Goal: Task Accomplishment & Management: Complete application form

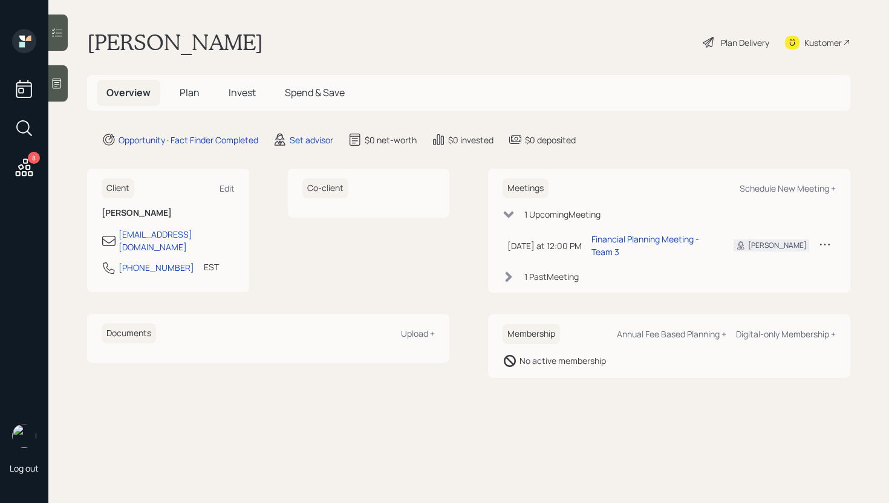
click at [30, 164] on icon at bounding box center [24, 168] width 22 height 22
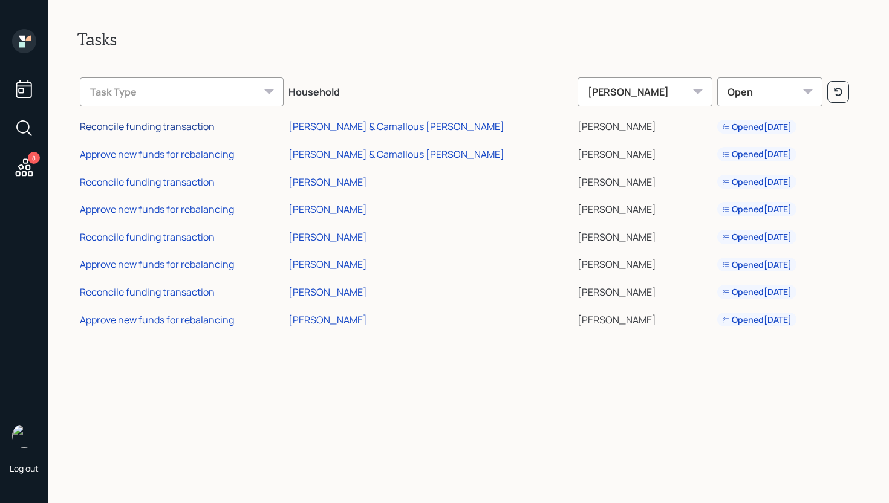
click at [147, 124] on div "Reconcile funding transaction" at bounding box center [147, 126] width 135 height 13
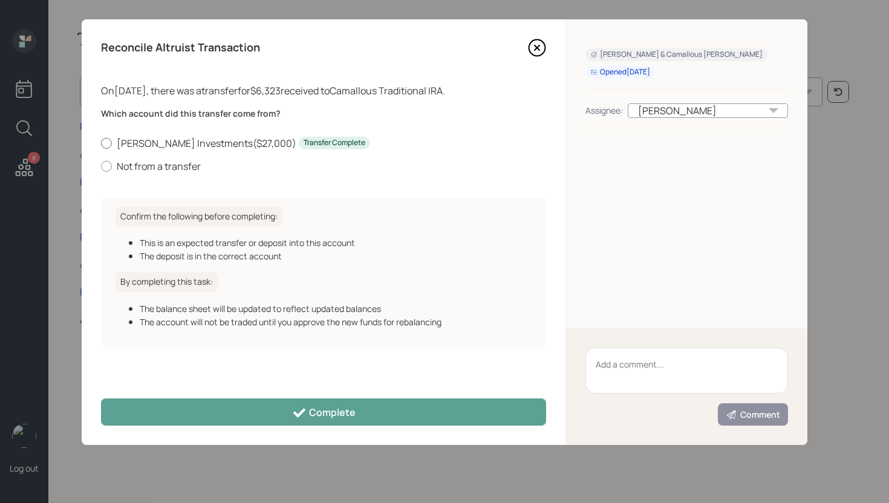
click at [152, 144] on label "Putnam Investments ( $27,000 ) Transfer Complete" at bounding box center [323, 143] width 445 height 13
click at [101, 143] on input "Putnam Investments ( $27,000 ) Transfer Complete" at bounding box center [100, 143] width 1 height 1
radio input "true"
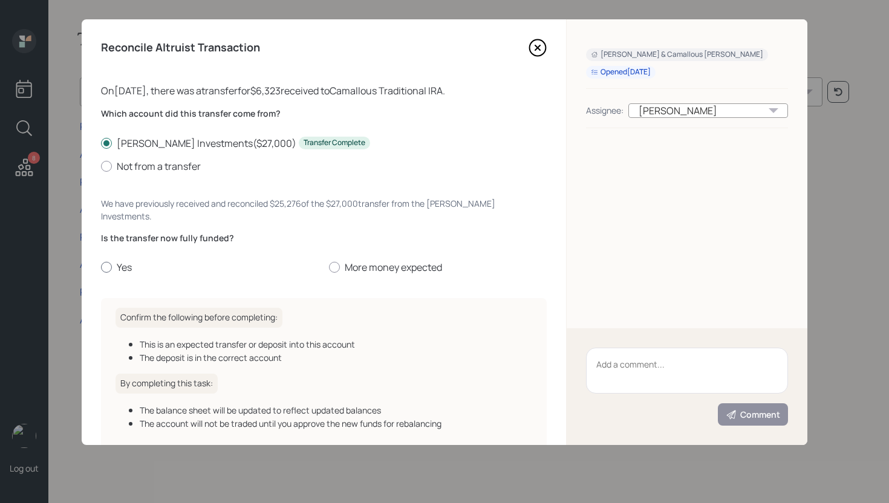
click at [121, 261] on label "Yes" at bounding box center [210, 267] width 218 height 13
click at [101, 267] on input "Yes" at bounding box center [100, 267] width 1 height 1
radio input "true"
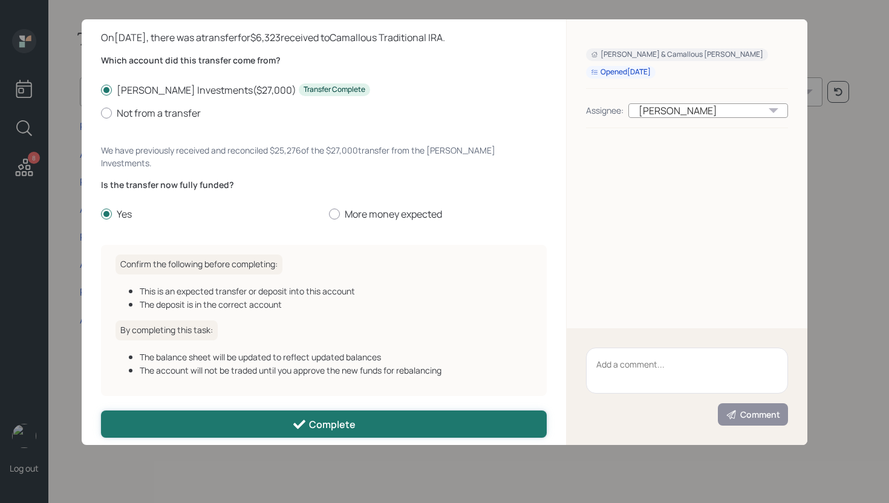
click at [323, 417] on div "Complete" at bounding box center [323, 424] width 63 height 15
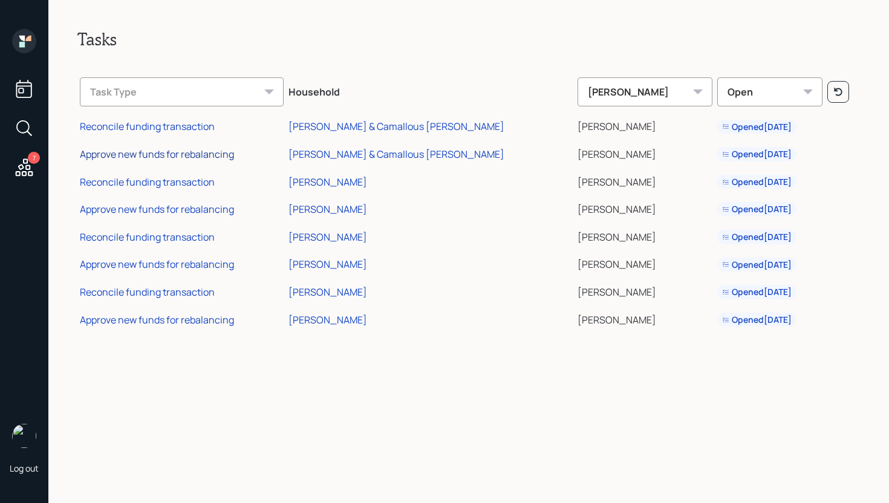
click at [178, 152] on div "Approve new funds for rebalancing" at bounding box center [157, 153] width 154 height 13
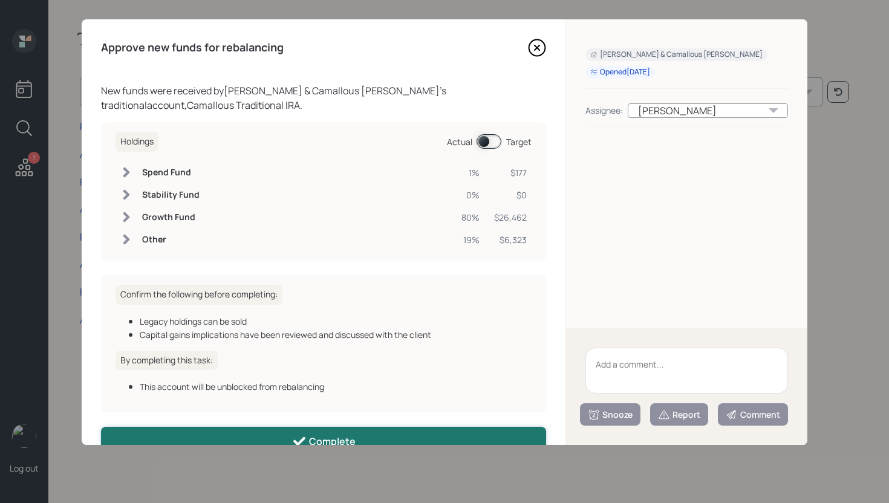
click at [357, 436] on button "Complete" at bounding box center [323, 440] width 445 height 27
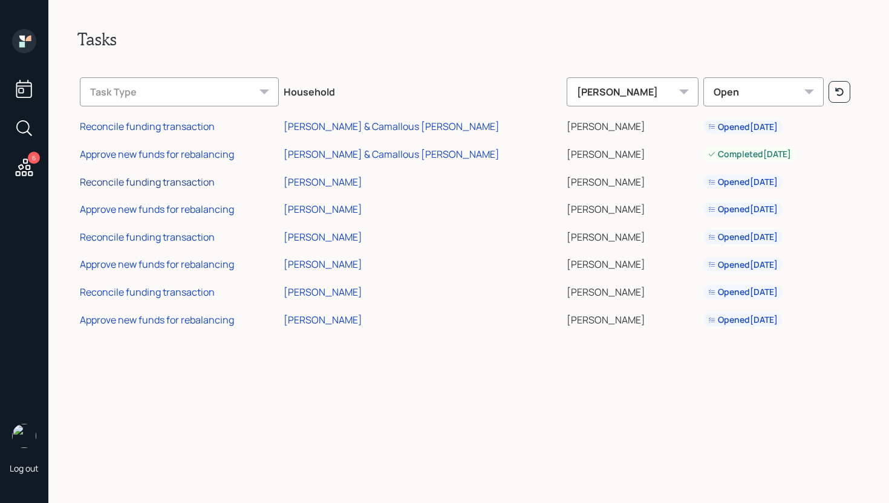
click at [167, 181] on div "Reconcile funding transaction" at bounding box center [147, 181] width 135 height 13
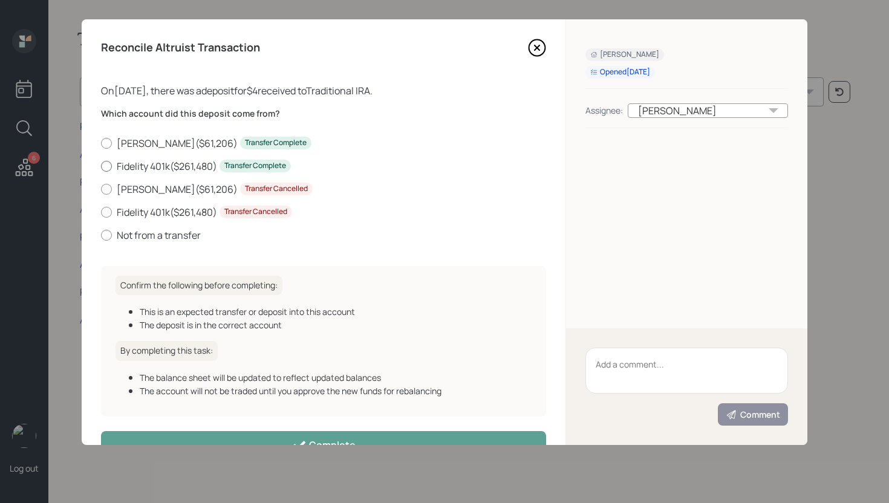
click at [177, 162] on label "Fidelity 401k ( $261,480 ) Transfer Complete" at bounding box center [323, 166] width 445 height 13
click at [101, 166] on input "Fidelity 401k ( $261,480 ) Transfer Complete" at bounding box center [100, 166] width 1 height 1
radio input "true"
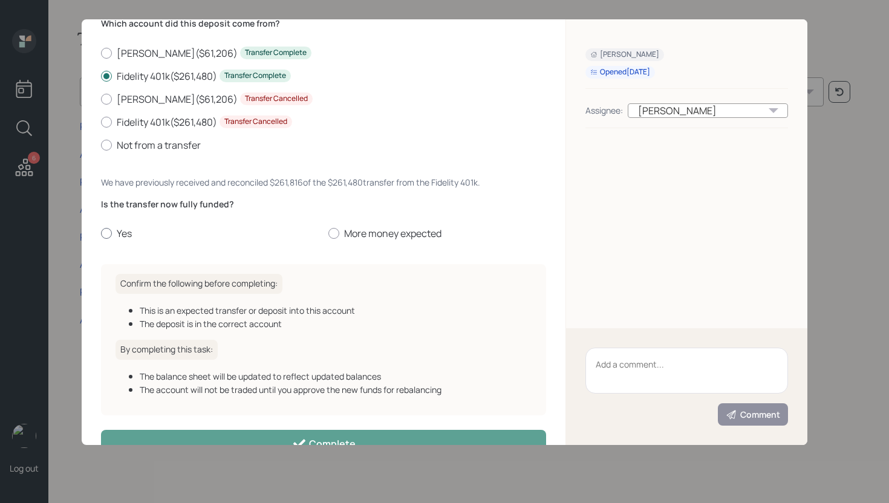
scroll to position [122, 0]
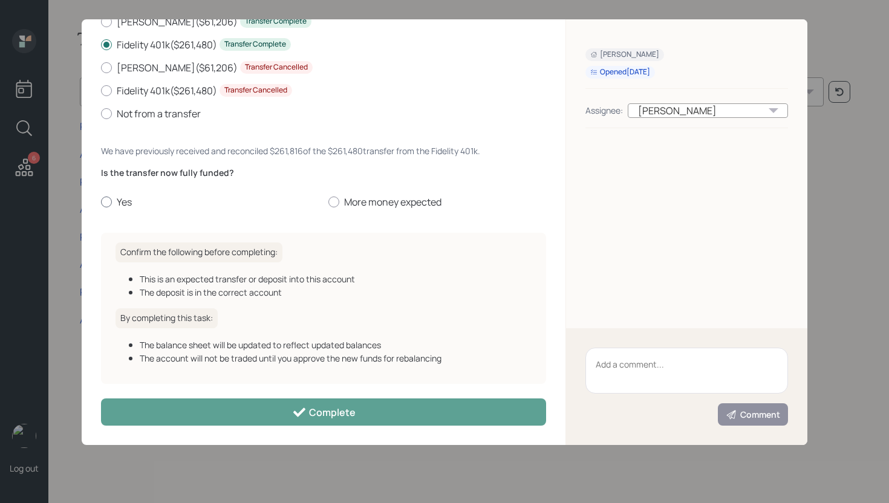
click at [122, 202] on label "Yes" at bounding box center [210, 201] width 218 height 13
click at [101, 202] on input "Yes" at bounding box center [100, 202] width 1 height 1
radio input "true"
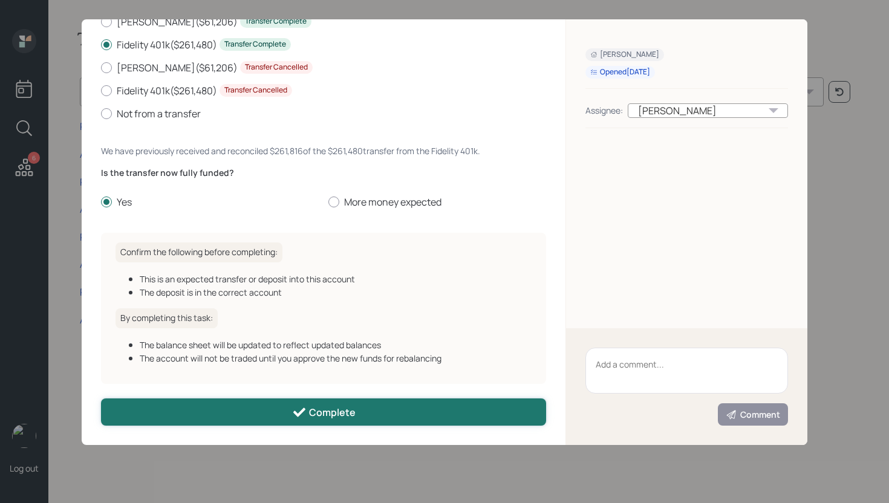
click at [310, 418] on div "Complete" at bounding box center [323, 412] width 63 height 15
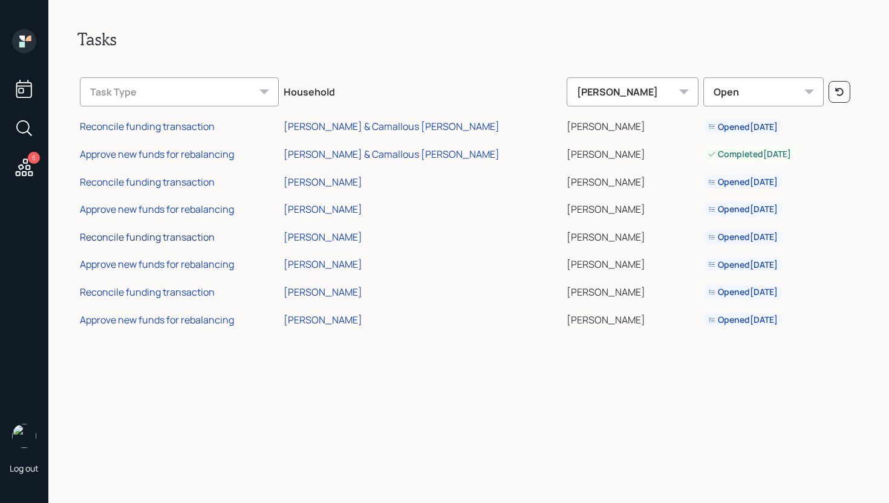
click at [174, 235] on div "Reconcile funding transaction" at bounding box center [147, 236] width 135 height 13
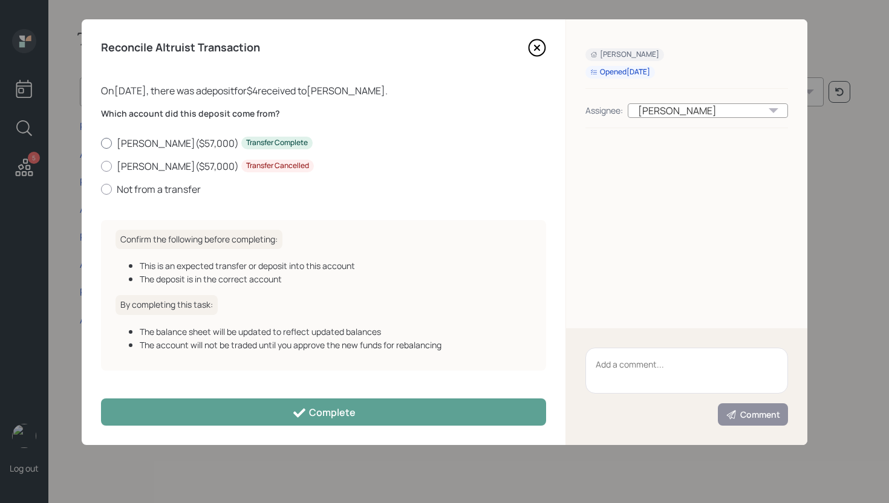
click at [167, 143] on label "Roth IRA ( $57,000 ) Transfer Complete" at bounding box center [323, 143] width 445 height 13
click at [101, 143] on input "Roth IRA ( $57,000 ) Transfer Complete" at bounding box center [100, 143] width 1 height 1
radio input "true"
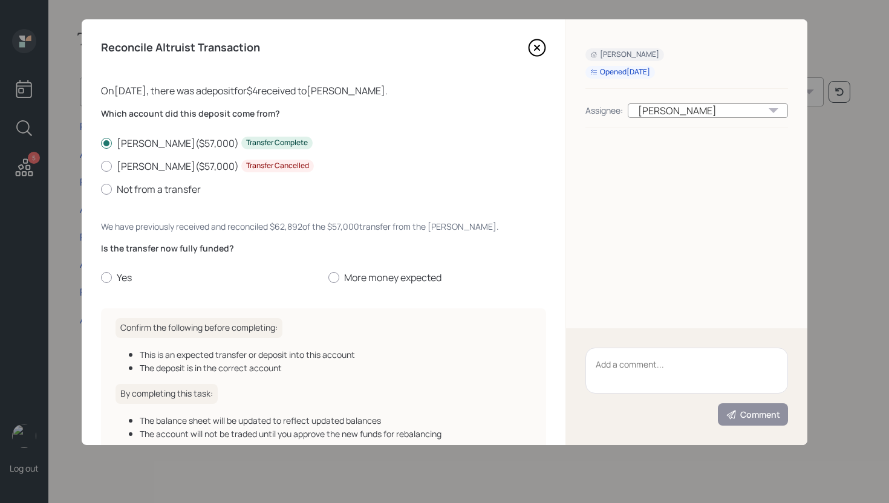
click at [123, 270] on div "Is the transfer now fully funded? Yes More money expected" at bounding box center [323, 263] width 445 height 42
click at [124, 279] on label "Yes" at bounding box center [210, 277] width 218 height 13
click at [101, 278] on input "Yes" at bounding box center [100, 277] width 1 height 1
radio input "true"
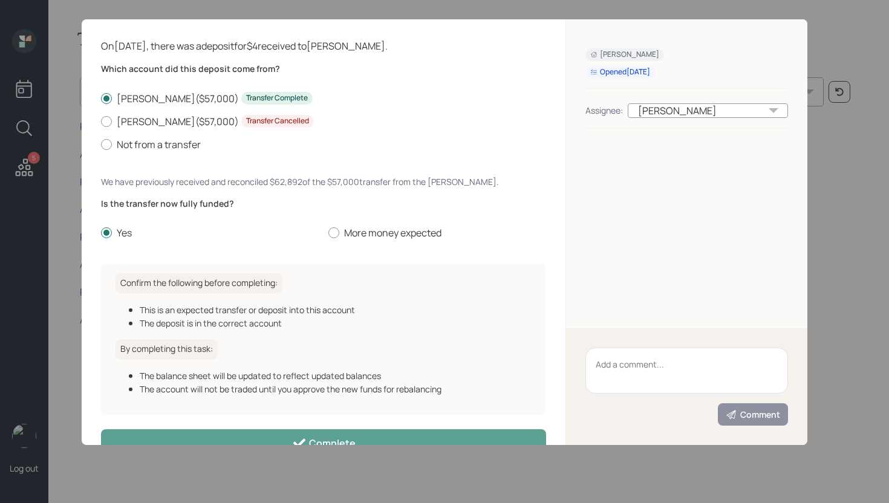
scroll to position [76, 0]
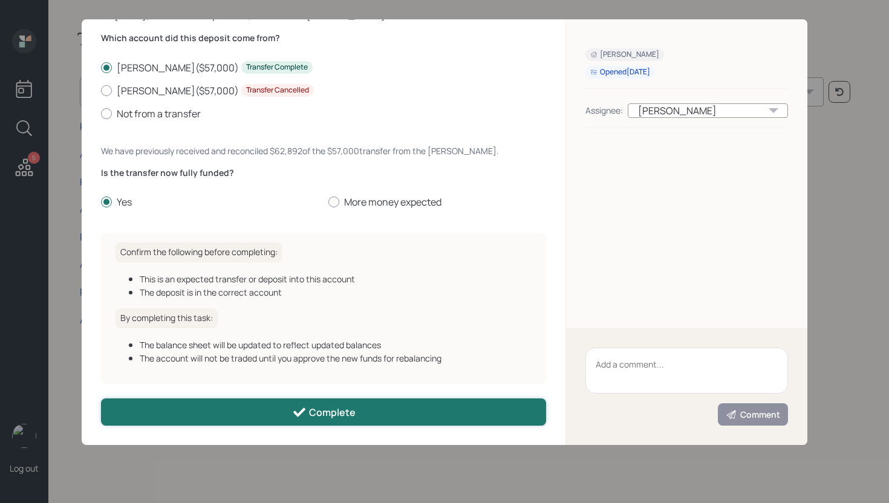
drag, startPoint x: 298, startPoint y: 414, endPoint x: 306, endPoint y: 404, distance: 13.3
click at [298, 414] on icon at bounding box center [299, 412] width 15 height 15
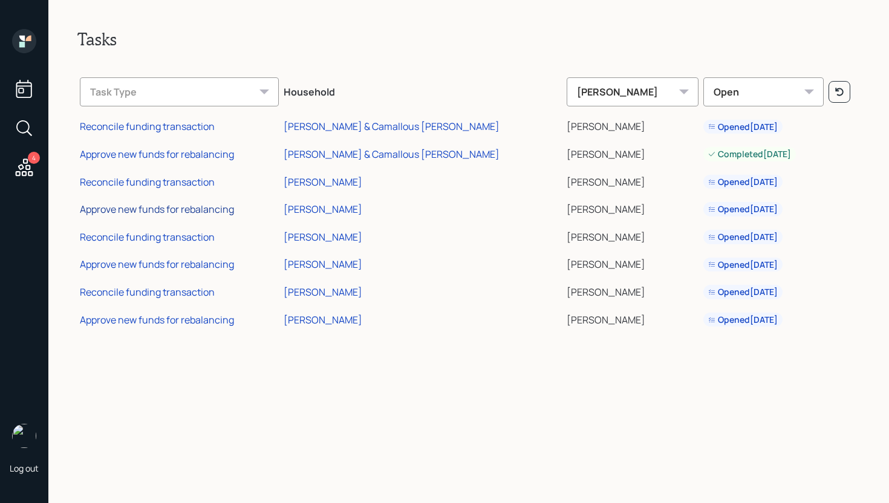
click at [187, 207] on div "Approve new funds for rebalancing" at bounding box center [157, 209] width 154 height 13
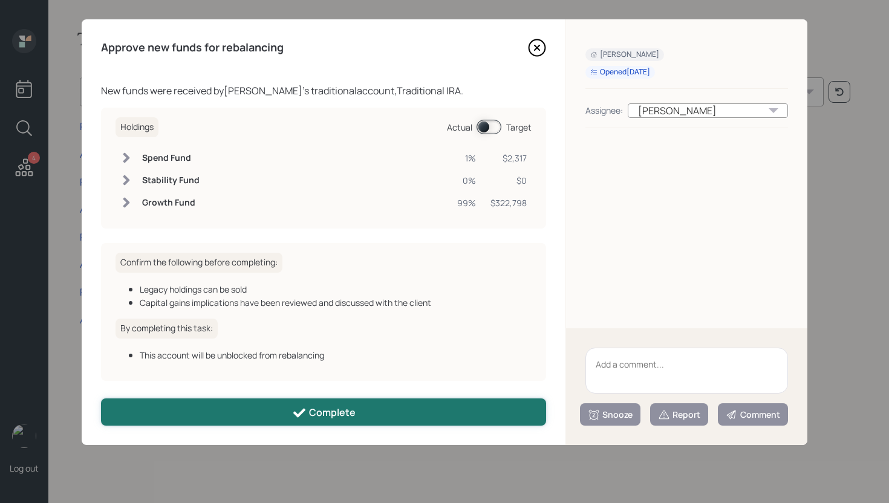
click at [346, 410] on div "Complete" at bounding box center [323, 413] width 63 height 15
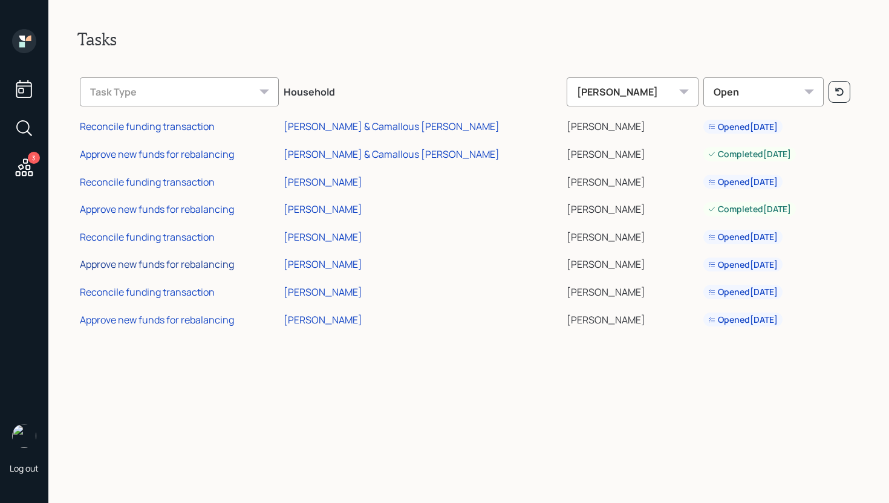
click at [215, 262] on div "Approve new funds for rebalancing" at bounding box center [157, 264] width 154 height 13
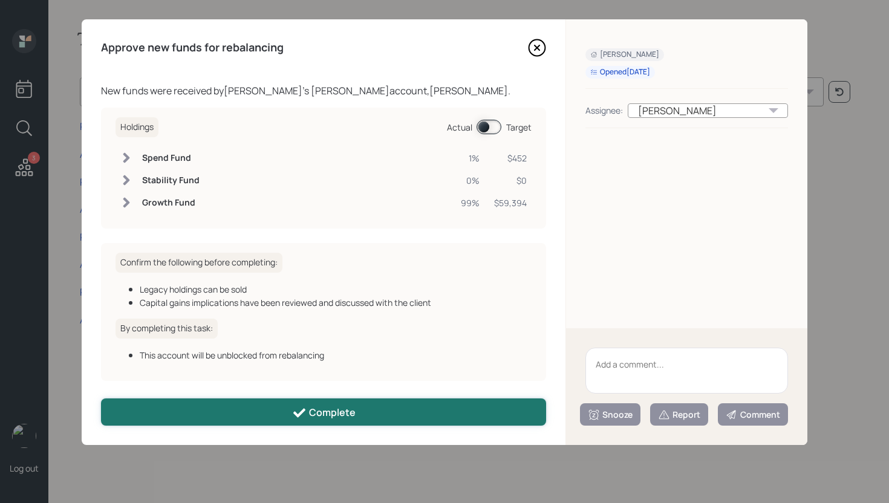
click at [338, 418] on div "Complete" at bounding box center [323, 413] width 63 height 15
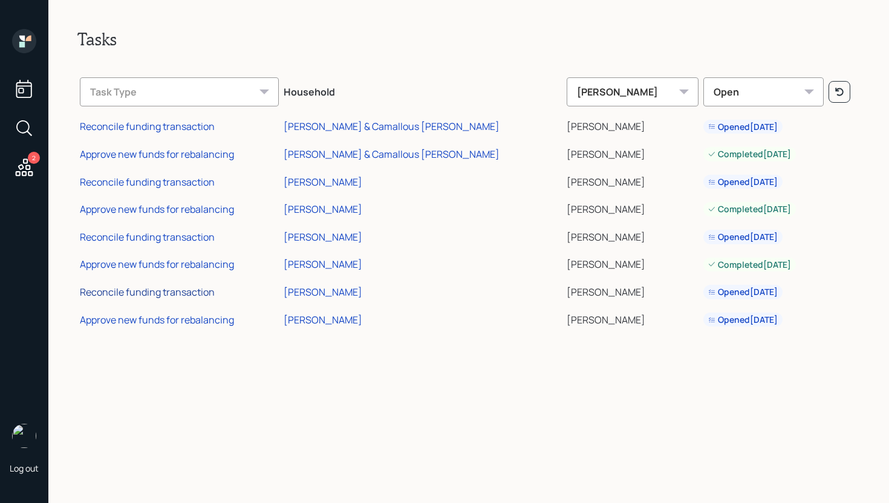
click at [203, 293] on div "Reconcile funding transaction" at bounding box center [147, 291] width 135 height 13
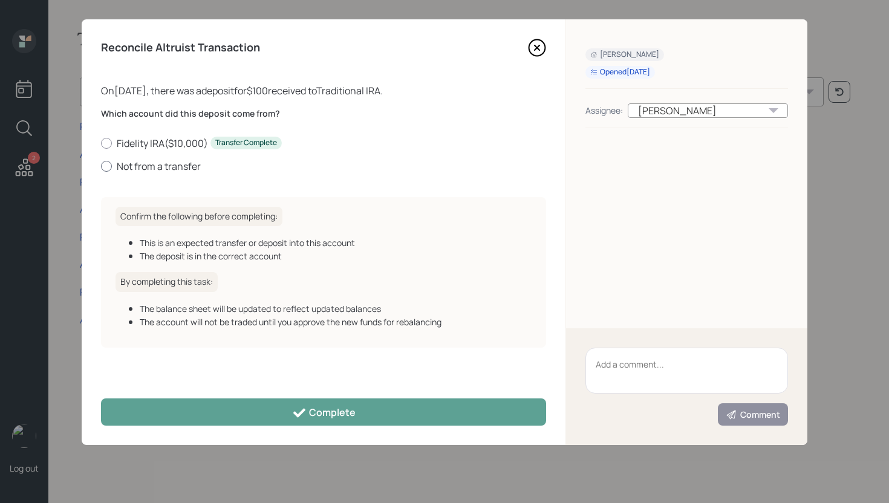
click at [168, 166] on label "Not from a transfer" at bounding box center [323, 166] width 445 height 13
click at [101, 166] on input "Not from a transfer" at bounding box center [100, 166] width 1 height 1
radio input "true"
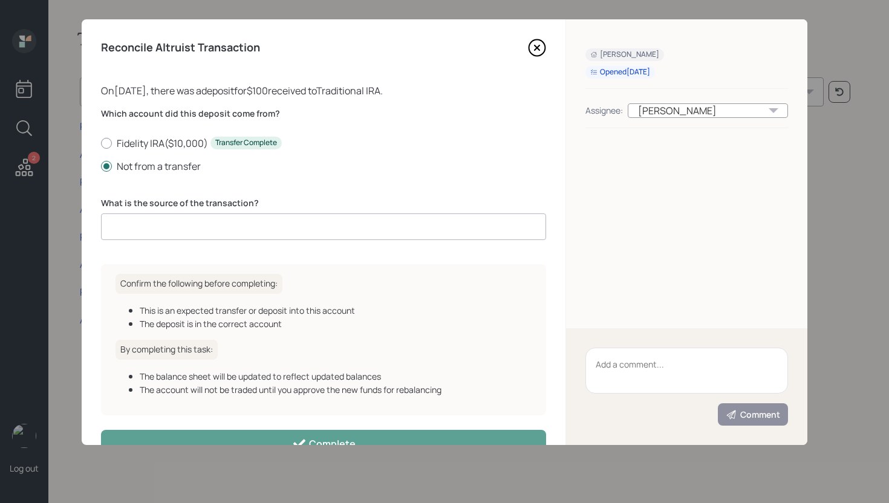
click at [285, 232] on input at bounding box center [323, 226] width 445 height 27
type input "deposit"
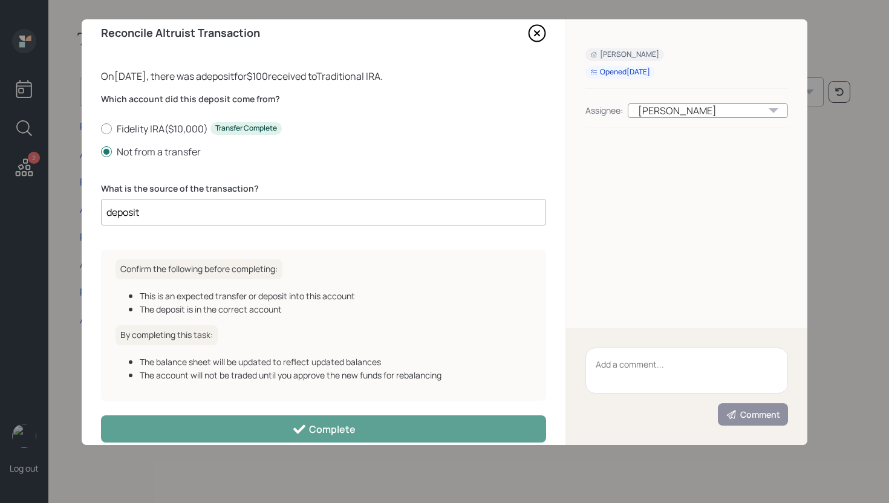
scroll to position [32, 0]
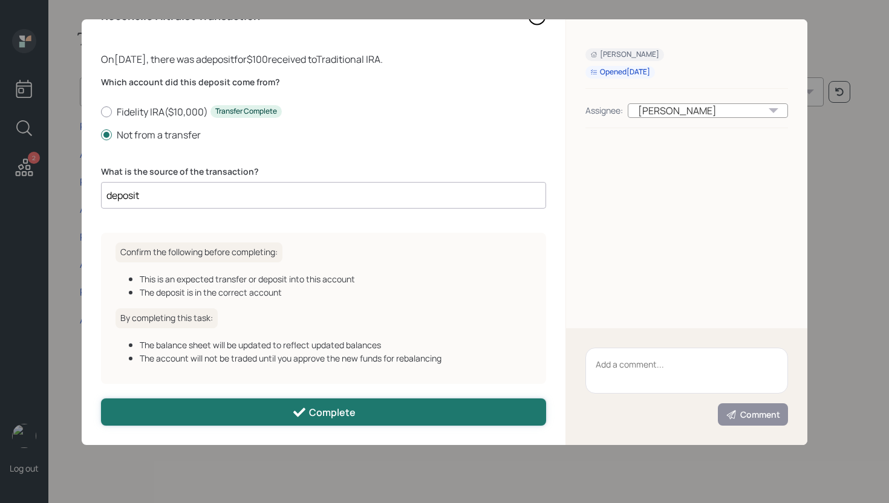
click at [331, 400] on button "Complete" at bounding box center [323, 411] width 445 height 27
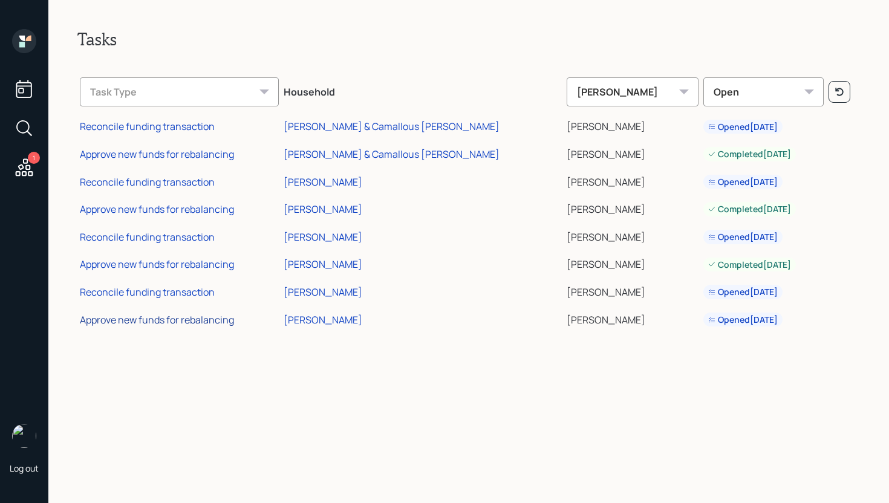
click at [190, 319] on div "Approve new funds for rebalancing" at bounding box center [157, 319] width 154 height 13
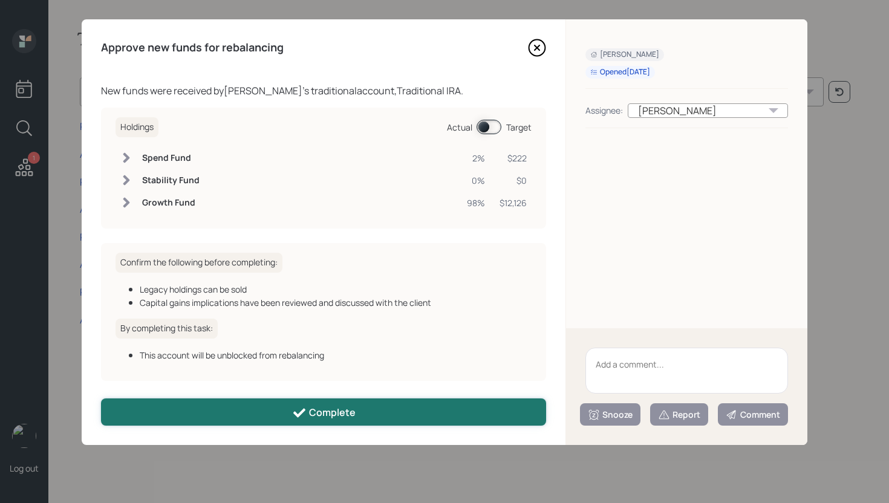
click at [354, 423] on button "Complete" at bounding box center [323, 411] width 445 height 27
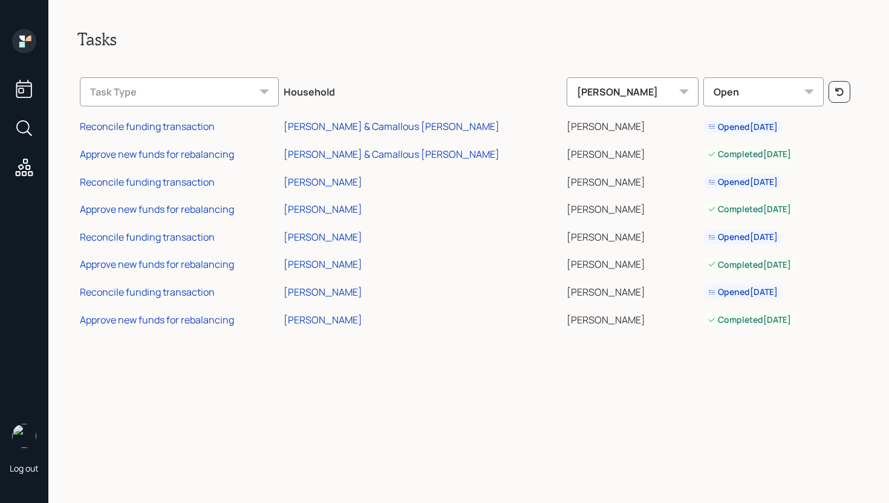
click at [21, 44] on icon at bounding box center [21, 44] width 5 height 5
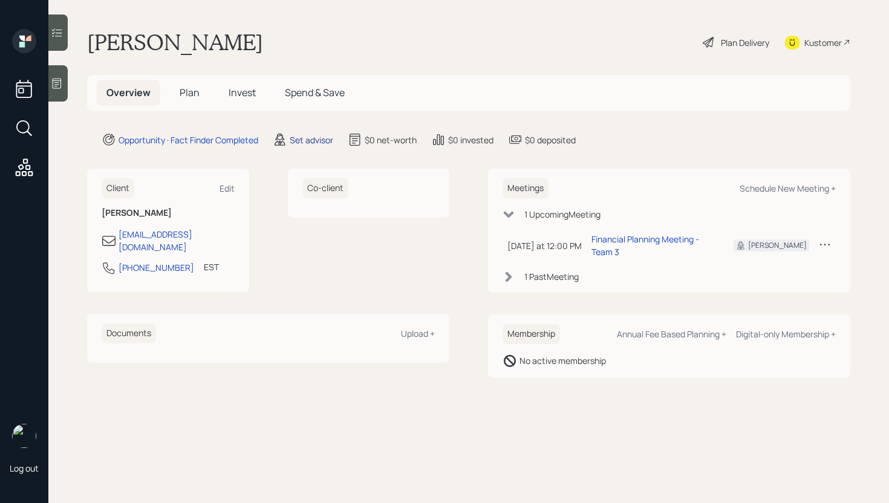
click at [305, 137] on div "Set advisor" at bounding box center [312, 140] width 44 height 13
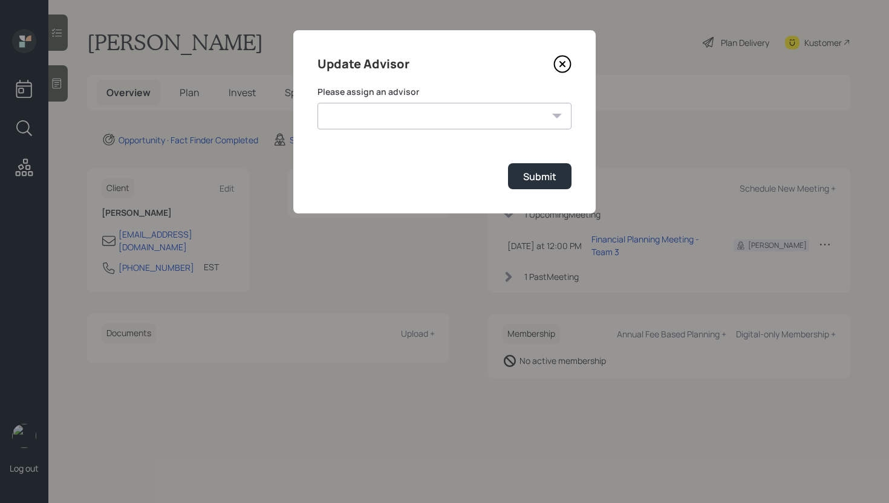
click at [444, 109] on select "[PERSON_NAME] [PERSON_NAME] End [PERSON_NAME] [PERSON_NAME] [PERSON_NAME] [PERS…" at bounding box center [444, 116] width 254 height 27
select select "d946c976-65aa-4529-ac9d-02c4f1114fc0"
click at [317, 103] on select "[PERSON_NAME] [PERSON_NAME] End [PERSON_NAME] [PERSON_NAME] [PERSON_NAME] [PERS…" at bounding box center [444, 116] width 254 height 27
click at [529, 182] on div "Submit" at bounding box center [539, 176] width 33 height 13
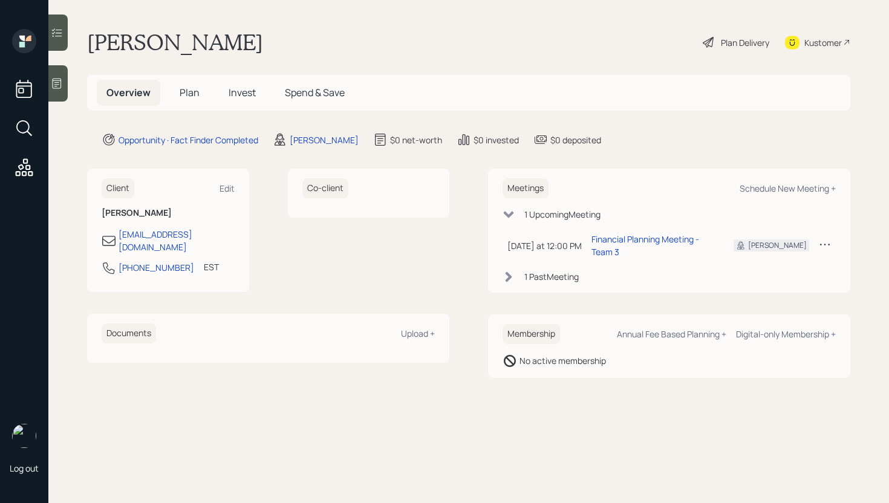
click at [57, 89] on div at bounding box center [57, 83] width 19 height 36
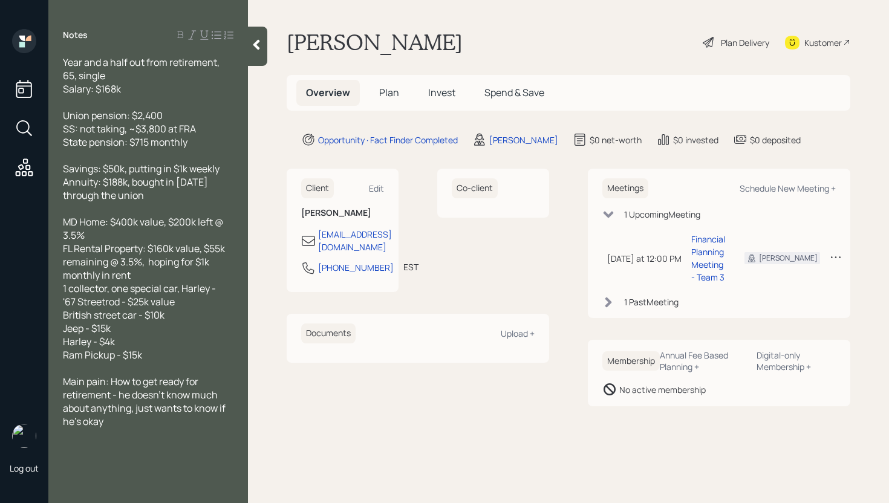
click at [380, 90] on span "Plan" at bounding box center [389, 92] width 20 height 13
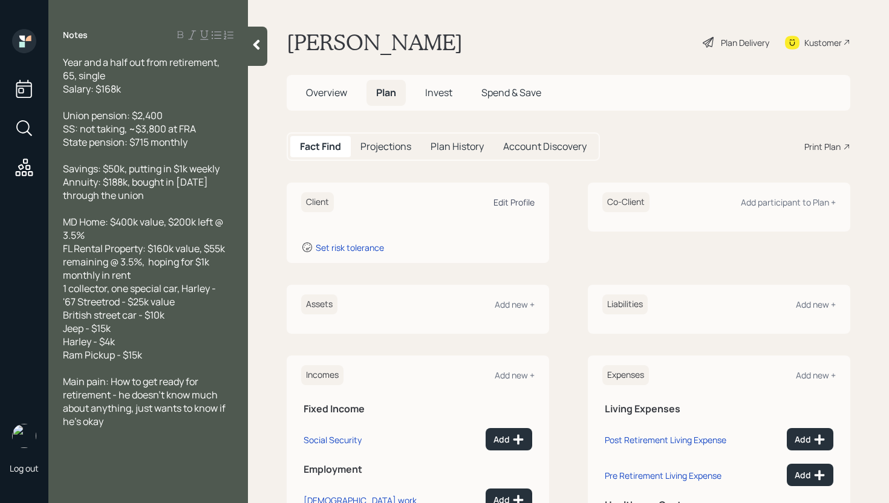
click at [502, 201] on div "Edit Profile" at bounding box center [513, 201] width 41 height 11
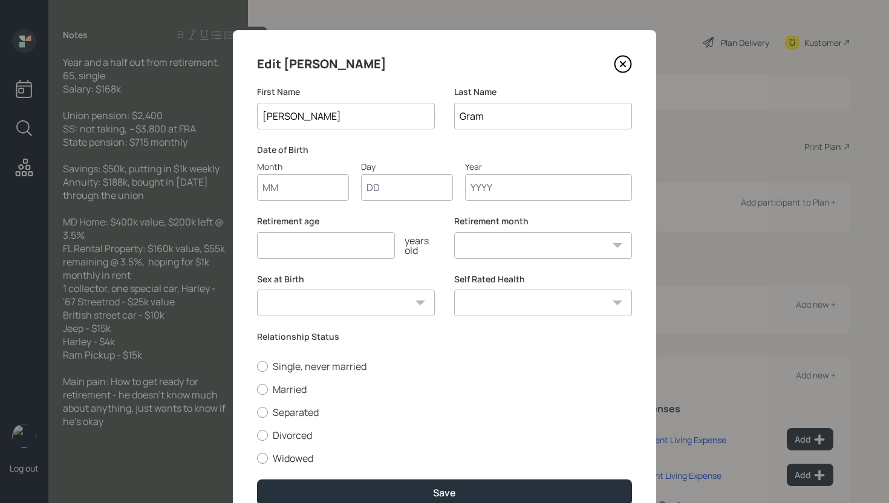
click at [305, 197] on input "Month" at bounding box center [303, 187] width 92 height 27
type input "01"
type input "1960"
select select "1"
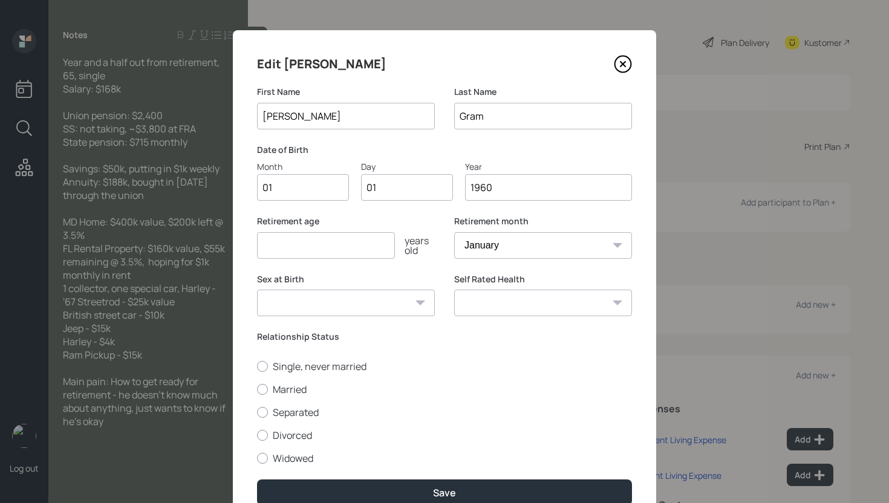
type input "1960"
click at [327, 234] on input "number" at bounding box center [326, 245] width 138 height 27
type input "67"
drag, startPoint x: 279, startPoint y: 186, endPoint x: 253, endPoint y: 186, distance: 26.0
click at [257, 186] on input "01" at bounding box center [303, 187] width 92 height 27
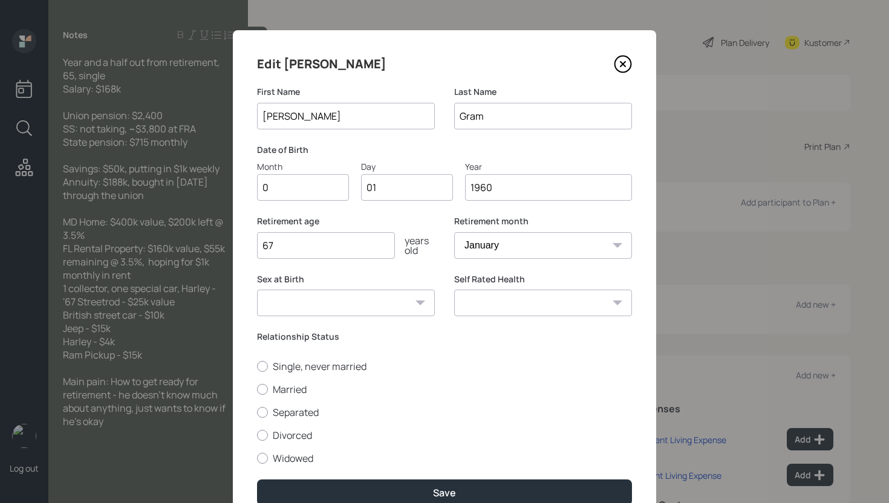
type input "06"
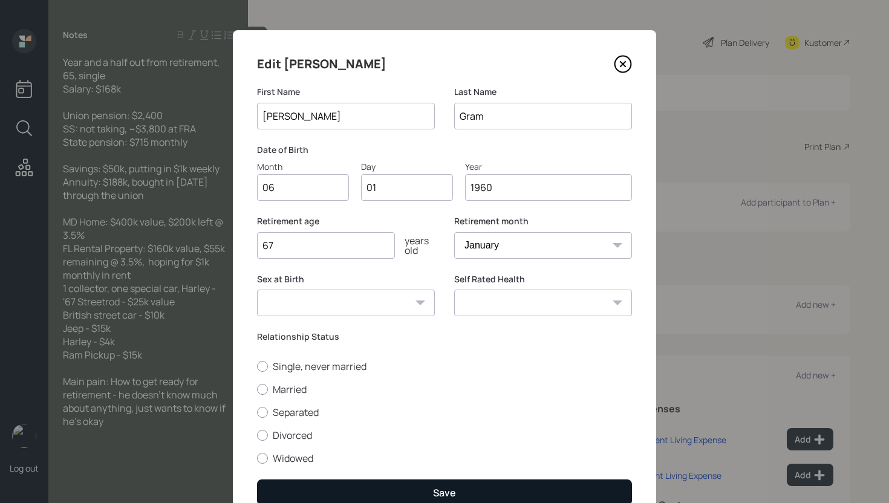
click at [425, 485] on button "Save" at bounding box center [444, 492] width 375 height 26
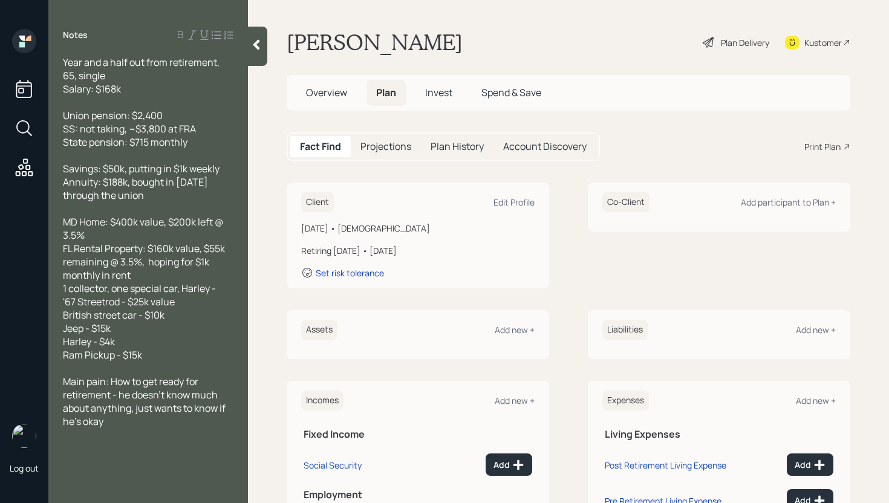
click at [565, 201] on div "Client Edit Profile June 1, 1960 • 65 years old Retiring in 2 years • January 2…" at bounding box center [568, 236] width 563 height 106
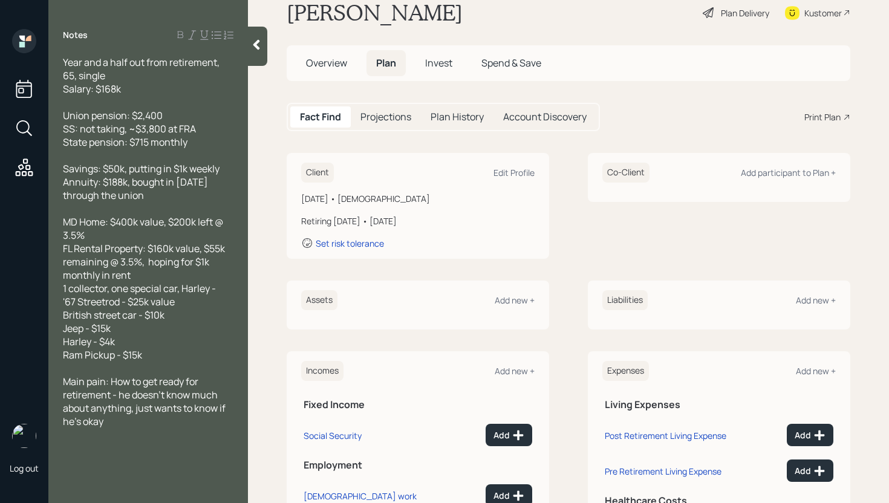
scroll to position [112, 0]
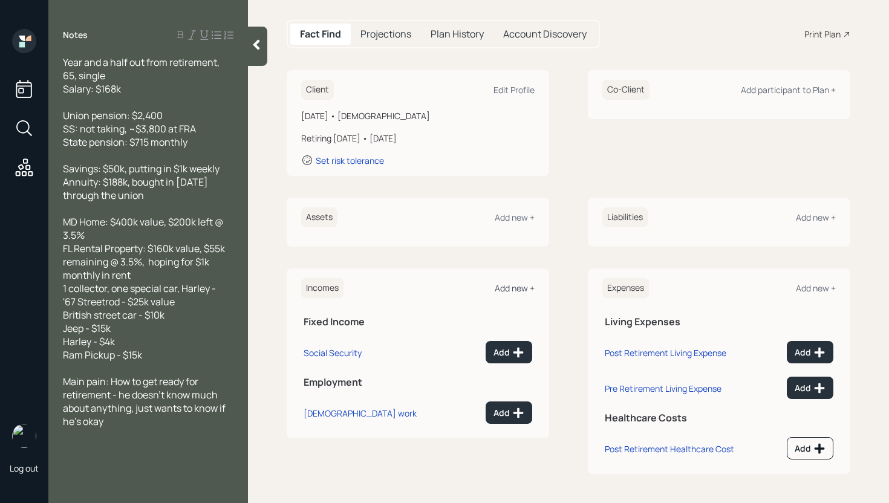
click at [507, 288] on div "Add new +" at bounding box center [514, 287] width 40 height 11
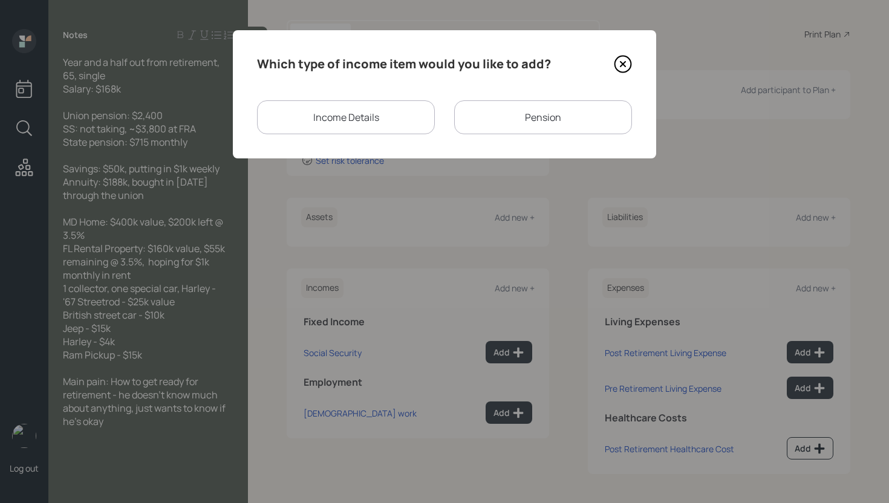
click at [525, 126] on div "Pension" at bounding box center [543, 117] width 178 height 34
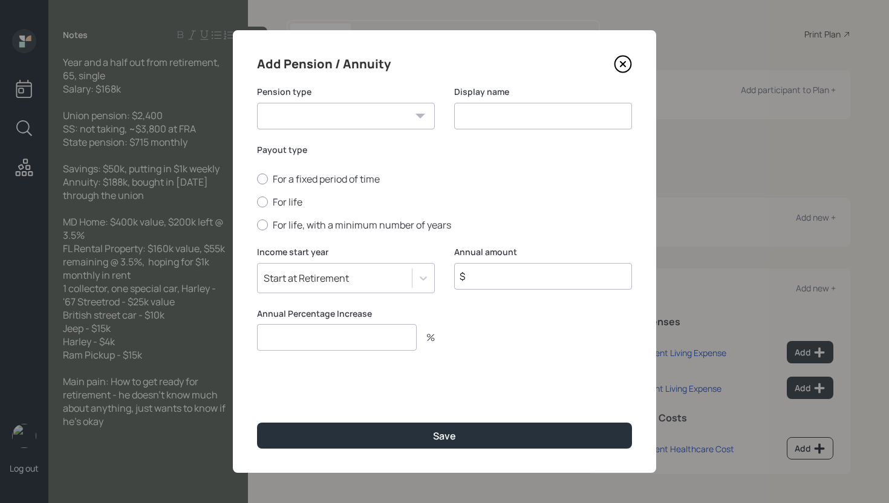
drag, startPoint x: 416, startPoint y: 118, endPoint x: 409, endPoint y: 122, distance: 8.7
click at [416, 118] on div "Pension Annuity" at bounding box center [346, 116] width 178 height 27
click at [333, 111] on select "Pension Annuity" at bounding box center [346, 116] width 178 height 27
select select "pension"
click at [257, 103] on select "Pension Annuity" at bounding box center [346, 116] width 178 height 27
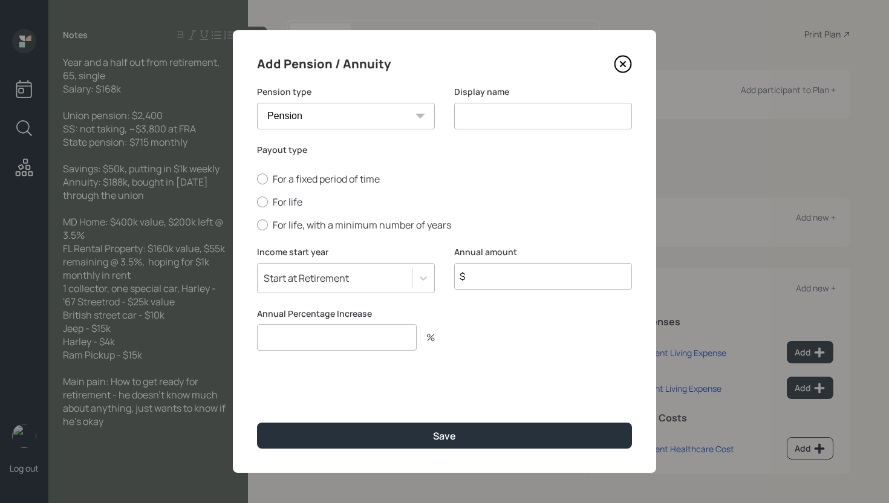
click at [543, 121] on input at bounding box center [543, 116] width 178 height 27
type input "Pension"
click at [292, 200] on label "For life" at bounding box center [444, 201] width 375 height 13
click at [257, 202] on input "For life" at bounding box center [256, 202] width 1 height 1
radio input "true"
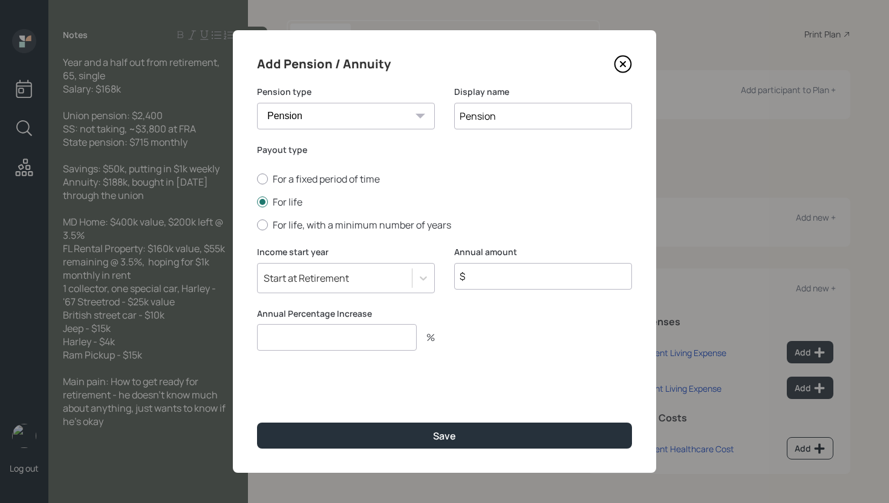
click at [539, 268] on input "$" at bounding box center [543, 276] width 178 height 27
click at [524, 286] on input "$" at bounding box center [543, 276] width 178 height 27
type input "$ 28,800"
type input "0"
click at [257, 423] on button "Save" at bounding box center [444, 436] width 375 height 26
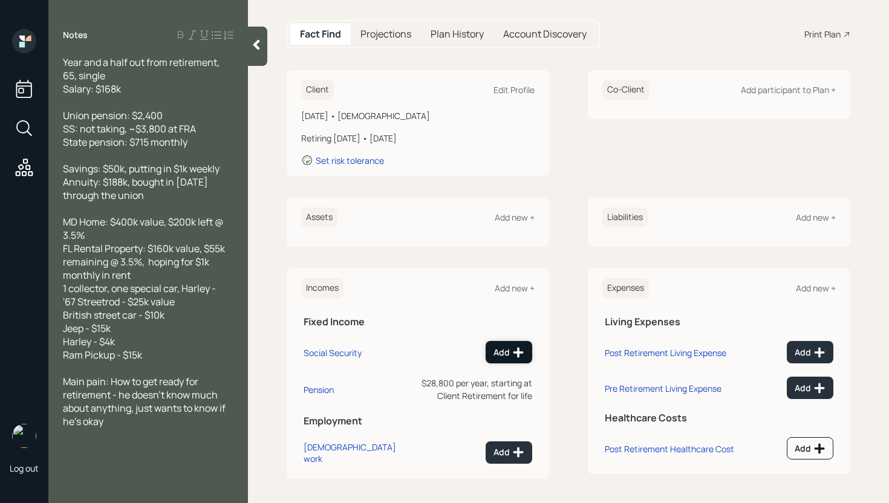
click at [505, 348] on div "Add" at bounding box center [508, 352] width 31 height 12
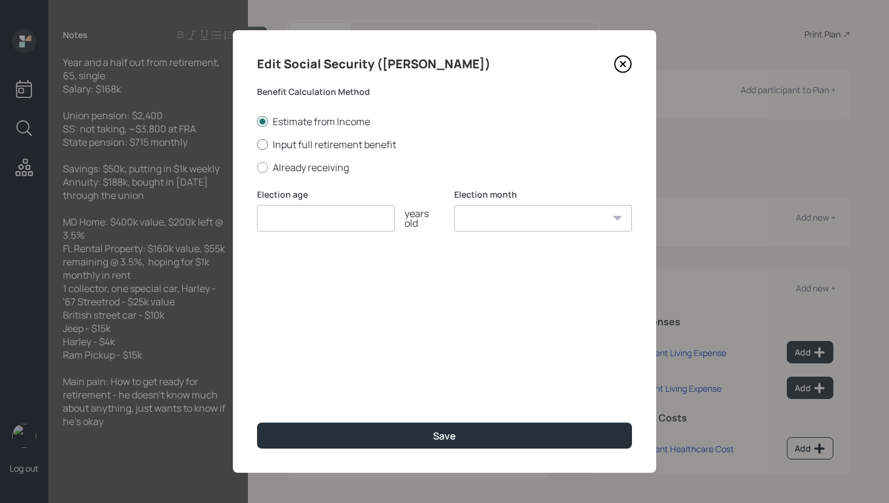
click at [301, 147] on label "Input full retirement benefit" at bounding box center [444, 144] width 375 height 13
click at [257, 144] on input "Input full retirement benefit" at bounding box center [256, 144] width 1 height 1
radio input "true"
click at [311, 214] on input "number" at bounding box center [326, 218] width 138 height 27
type input "67"
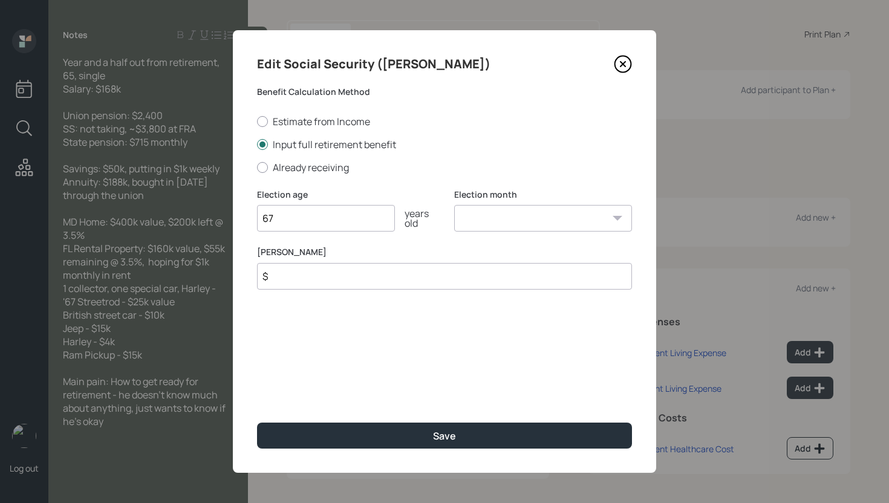
select select "1"
click at [454, 205] on select "January February March April May June July August September October November De…" at bounding box center [543, 218] width 178 height 27
type input "$ 3,800"
click at [257, 423] on button "Save" at bounding box center [444, 436] width 375 height 26
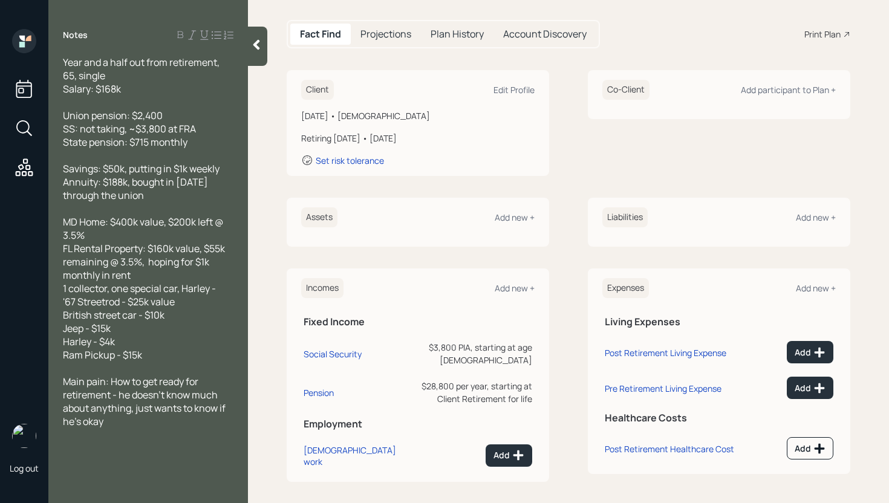
click at [329, 398] on td "Pension" at bounding box center [352, 390] width 103 height 39
click at [330, 392] on div "Pension" at bounding box center [318, 392] width 30 height 11
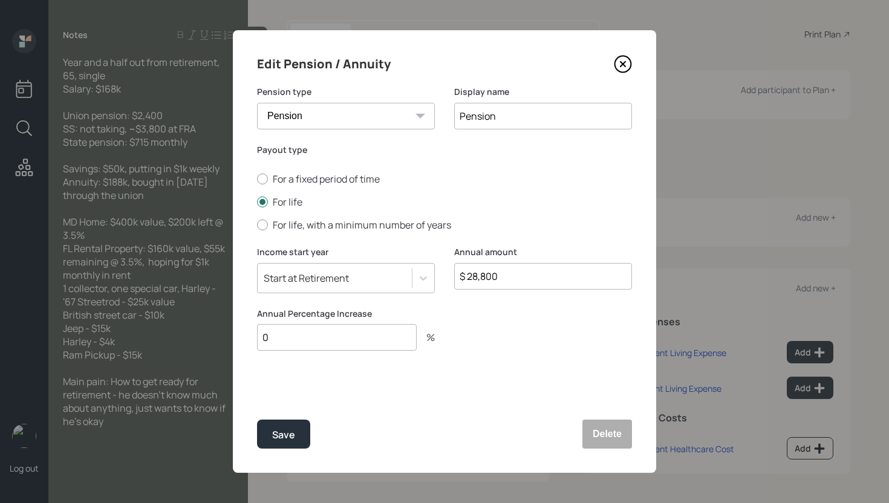
click at [462, 118] on input "Pension" at bounding box center [543, 116] width 178 height 27
type input "Union Pension"
click at [297, 424] on button "Save" at bounding box center [283, 434] width 53 height 29
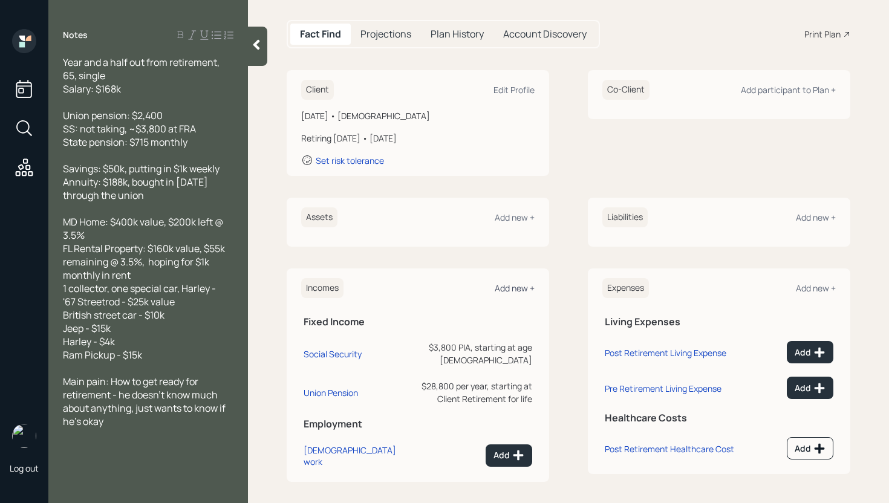
click at [517, 285] on div "Add new +" at bounding box center [514, 287] width 40 height 11
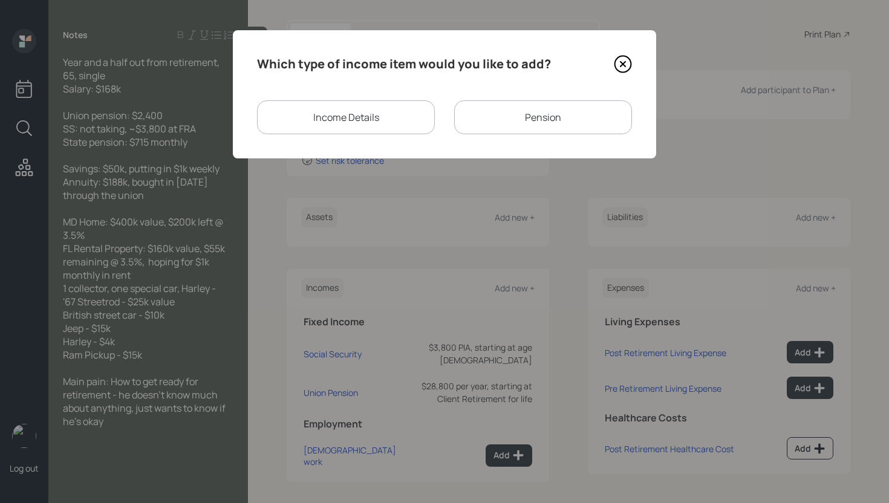
click at [515, 112] on div "Pension" at bounding box center [543, 117] width 178 height 34
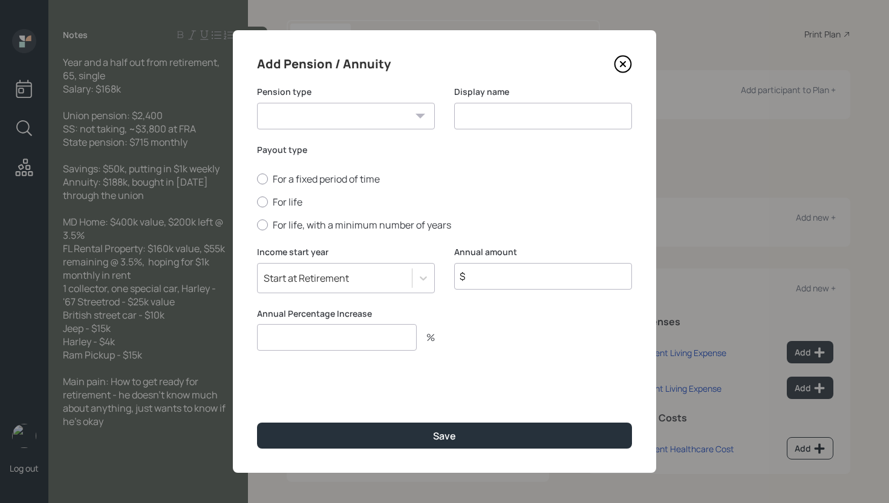
click at [339, 122] on select "Pension Annuity" at bounding box center [346, 116] width 178 height 27
select select "pension"
click at [257, 103] on select "Pension Annuity" at bounding box center [346, 116] width 178 height 27
click at [513, 118] on input at bounding box center [543, 116] width 178 height 27
type input "State Pension"
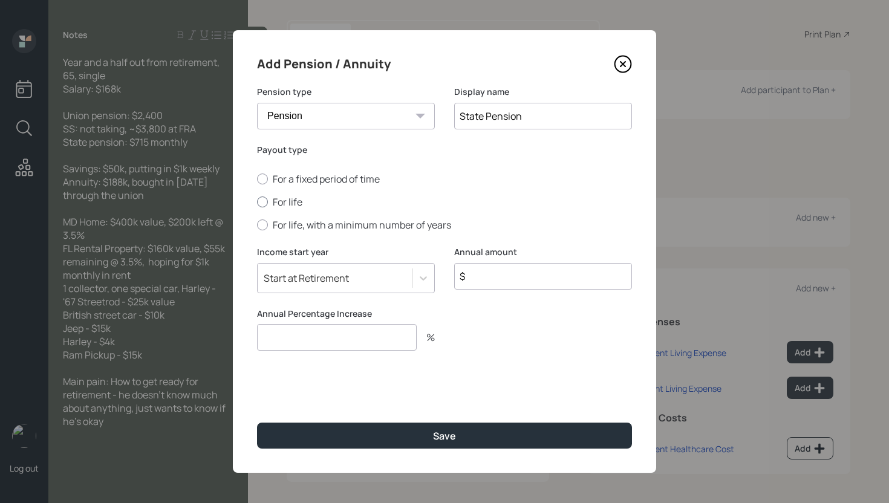
click at [289, 203] on label "For life" at bounding box center [444, 201] width 375 height 13
click at [257, 203] on input "For life" at bounding box center [256, 202] width 1 height 1
radio input "true"
click at [507, 275] on input "$" at bounding box center [543, 276] width 178 height 27
type input "$ 8,580"
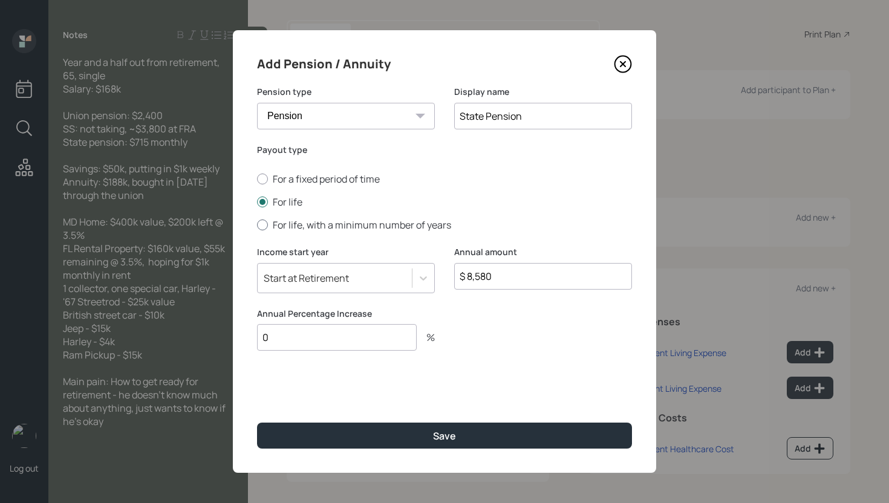
type input "0"
click at [257, 423] on button "Save" at bounding box center [444, 436] width 375 height 26
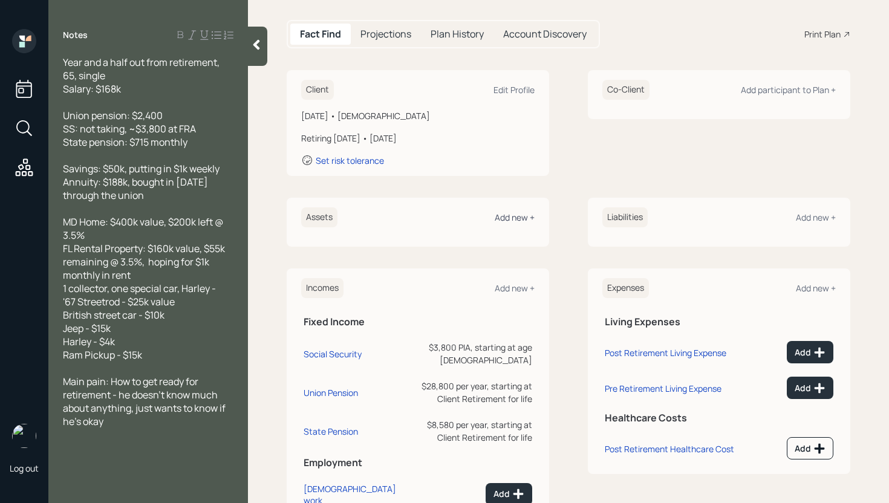
click at [514, 216] on div "Add new +" at bounding box center [514, 217] width 40 height 11
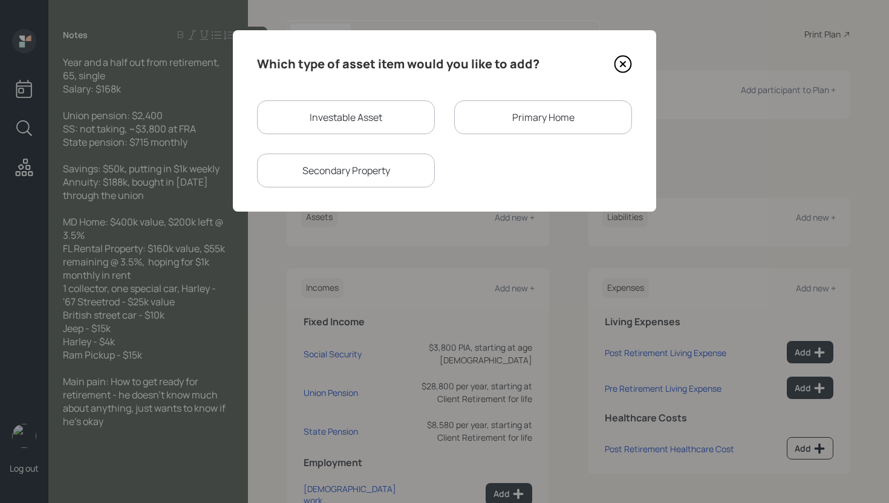
click at [399, 112] on div "Investable Asset" at bounding box center [346, 117] width 178 height 34
select select "taxable"
select select "balanced"
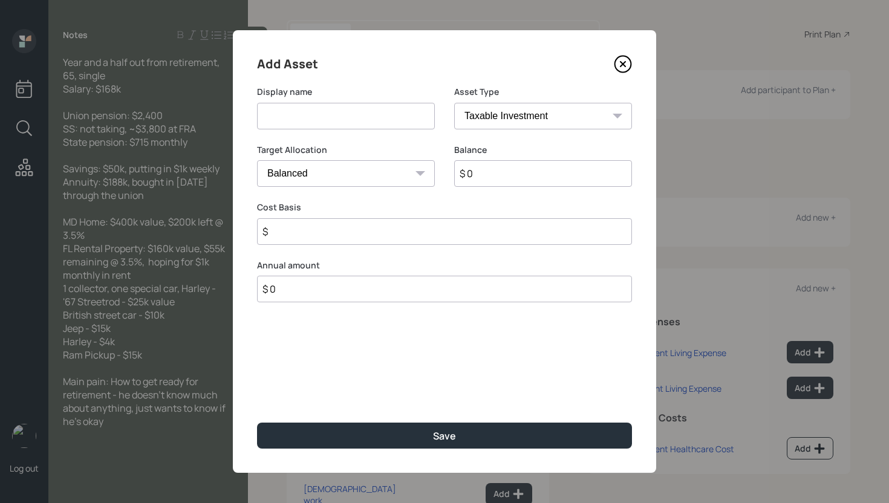
click at [331, 114] on input at bounding box center [346, 116] width 178 height 27
type input "Savings"
click at [347, 166] on select "Cash Conservative Balanced Aggressive" at bounding box center [346, 173] width 178 height 27
select select "uninvested"
click at [257, 160] on select "Cash Conservative Balanced Aggressive" at bounding box center [346, 173] width 178 height 27
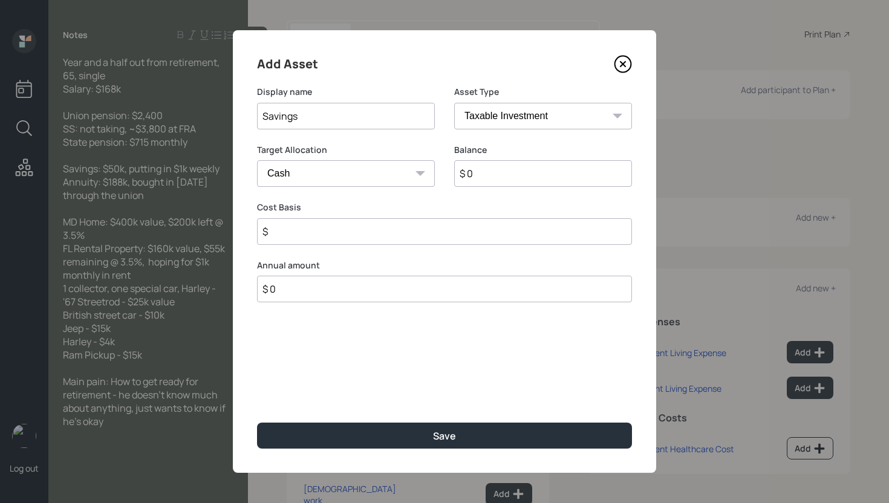
click at [482, 166] on input "$ 0" at bounding box center [543, 173] width 178 height 27
click at [485, 171] on input "$ 0" at bounding box center [543, 173] width 178 height 27
type input "$ 5"
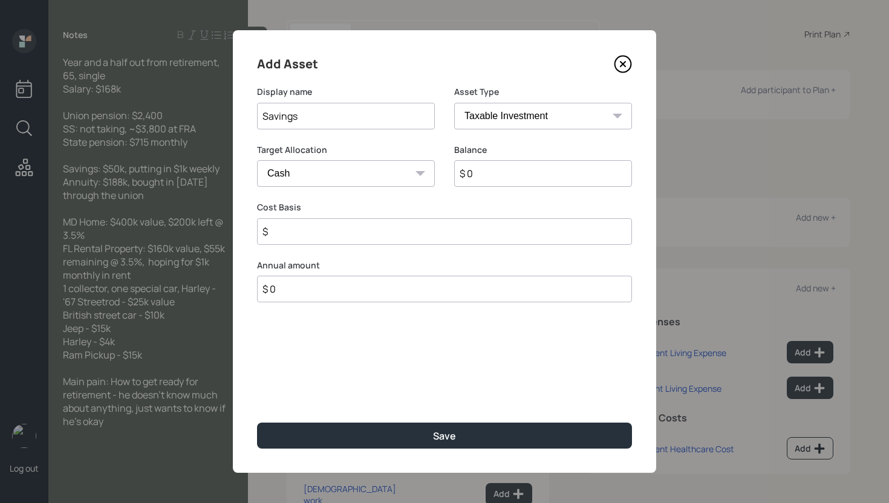
type input "$ 5"
type input "$ 50"
type input "$ 500"
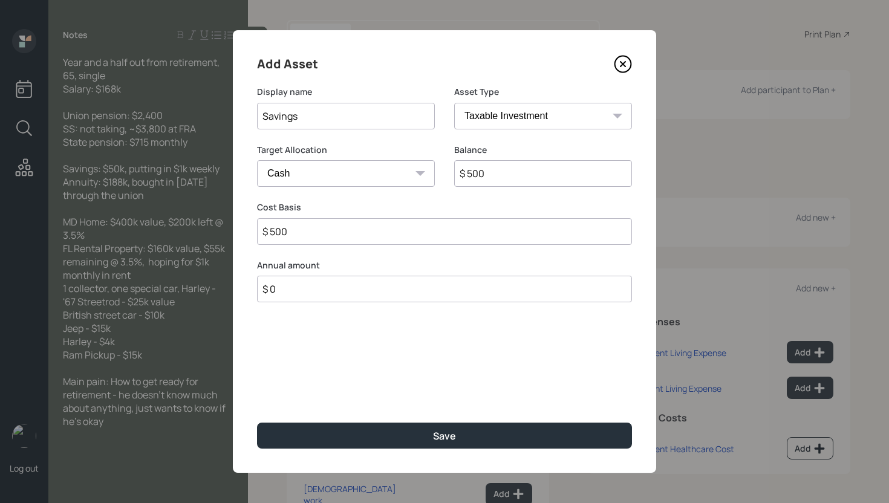
type input "$ 5,000"
type input "$ 50,000"
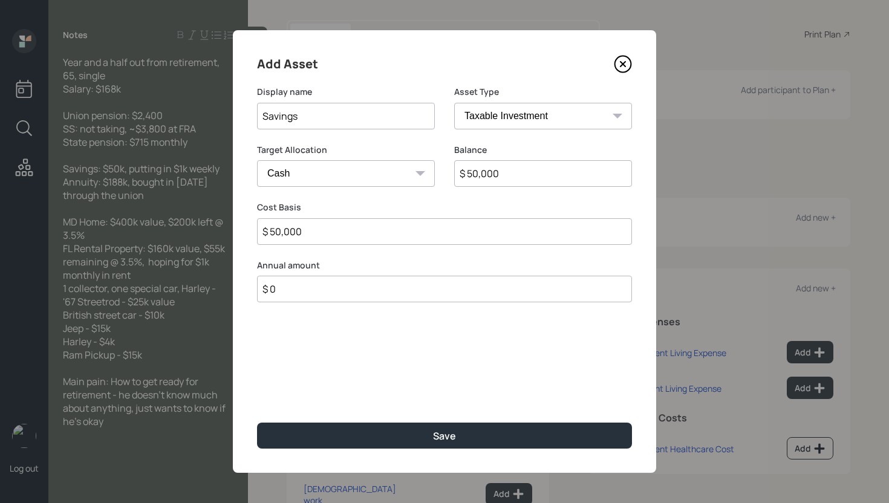
click at [345, 287] on input "$ 0" at bounding box center [444, 289] width 375 height 27
type input "$ 48,000"
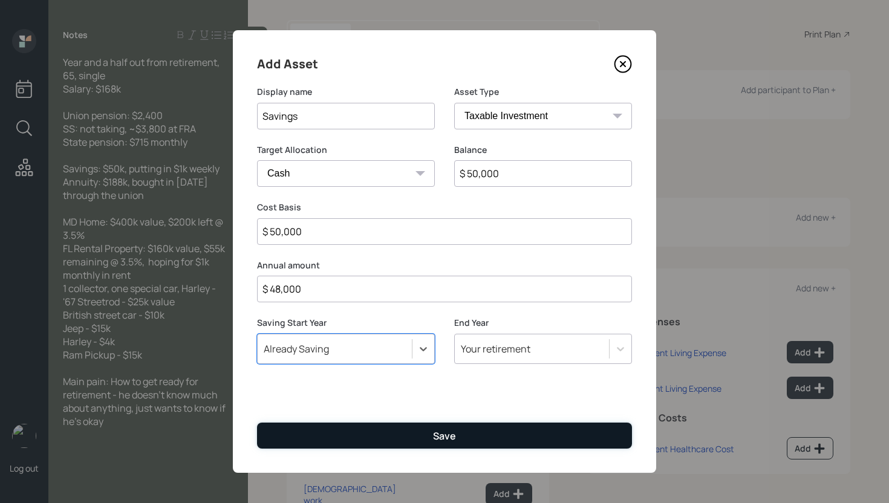
click at [423, 435] on button "Save" at bounding box center [444, 436] width 375 height 26
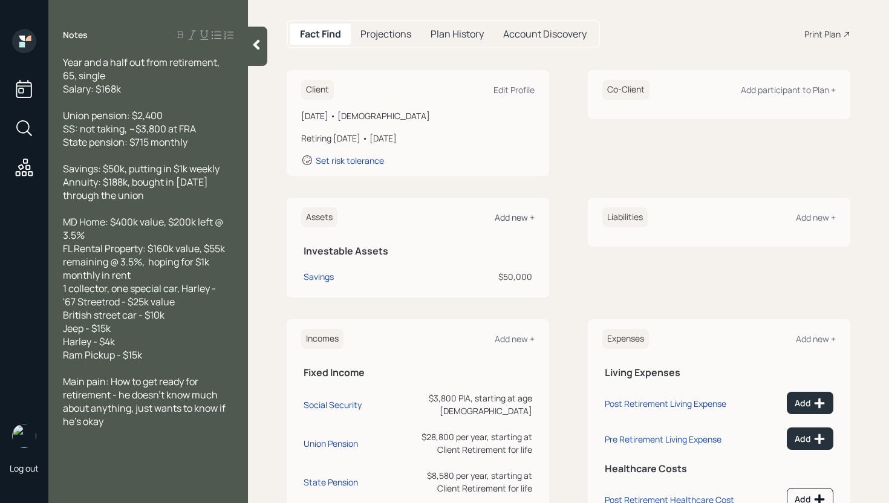
click at [519, 216] on div "Add new +" at bounding box center [514, 217] width 40 height 11
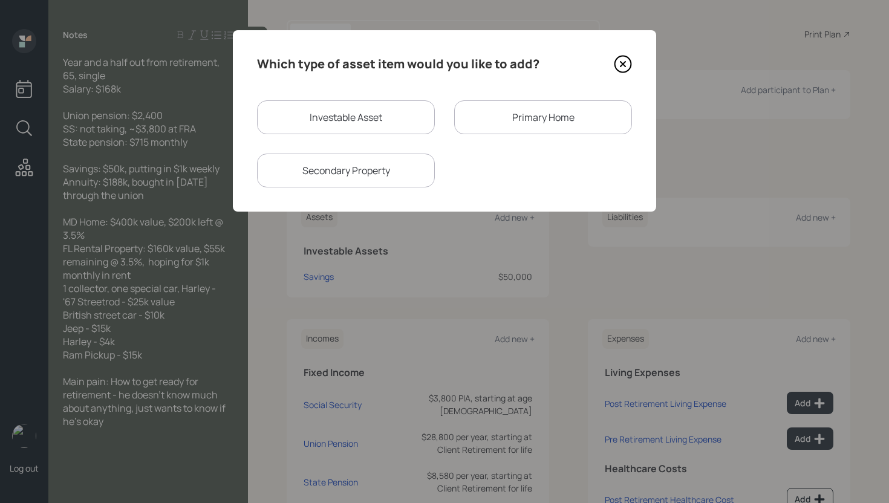
click at [323, 120] on div "Investable Asset" at bounding box center [346, 117] width 178 height 34
select select "taxable"
select select "balanced"
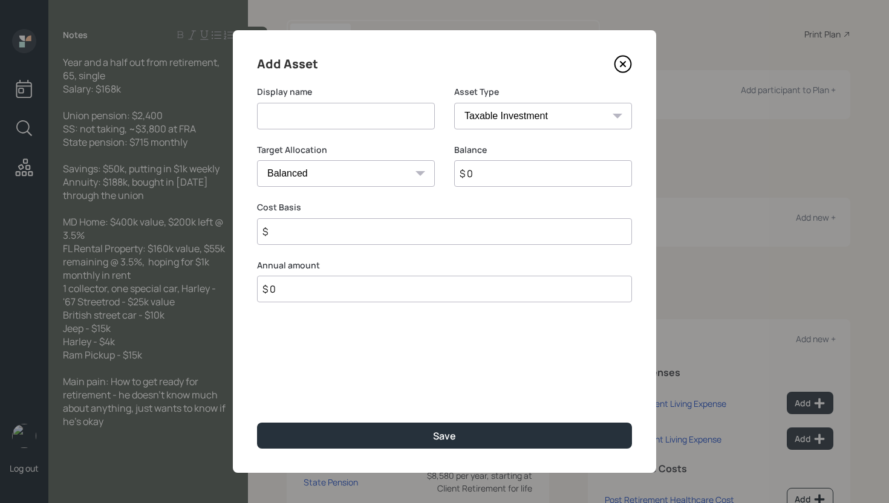
click at [323, 120] on input at bounding box center [346, 116] width 178 height 27
type input "Union Annuity"
click at [541, 117] on select "SEP IRA IRA Roth IRA 401(k) Roth 401(k) 403(b) Roth 403(b) 457(b) Roth 457(b) H…" at bounding box center [543, 116] width 178 height 27
select select "ira"
click at [454, 103] on select "SEP IRA IRA Roth IRA 401(k) Roth 401(k) 403(b) Roth 403(b) 457(b) Roth 457(b) H…" at bounding box center [543, 116] width 178 height 27
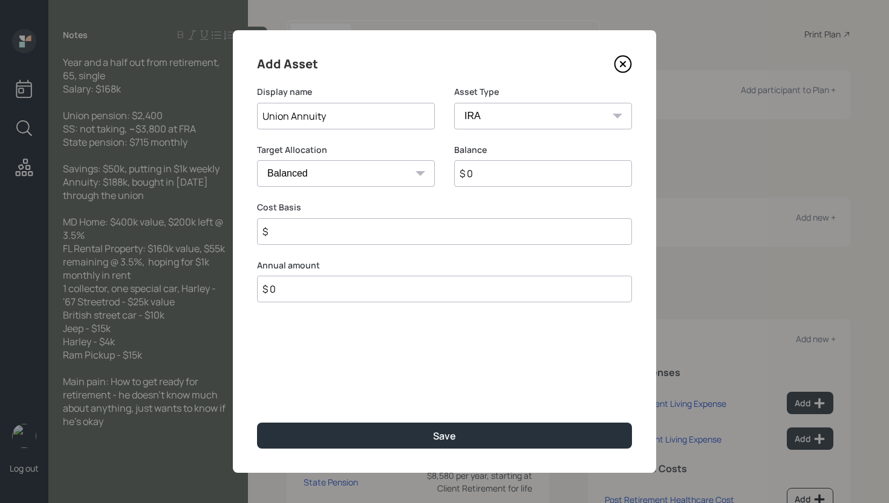
type input "$"
click at [507, 183] on input "$ 0" at bounding box center [543, 173] width 178 height 27
type input "$ 188,000"
type input "$ 0"
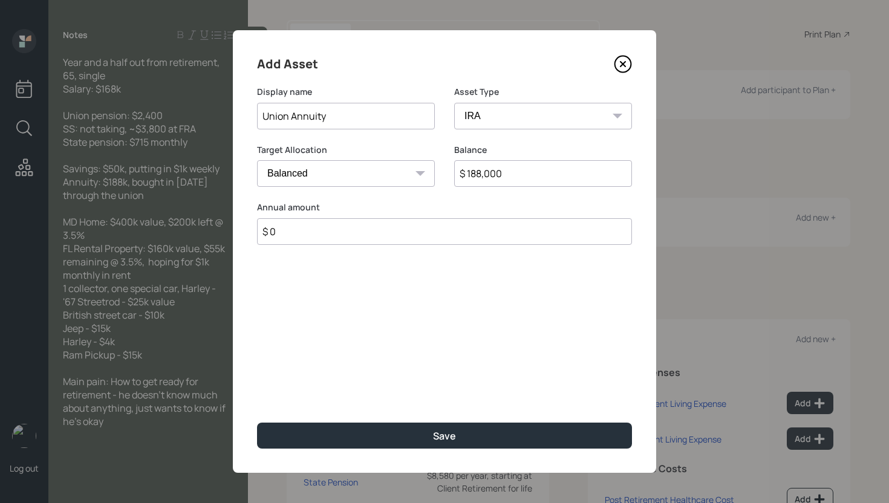
click at [257, 423] on button "Save" at bounding box center [444, 436] width 375 height 26
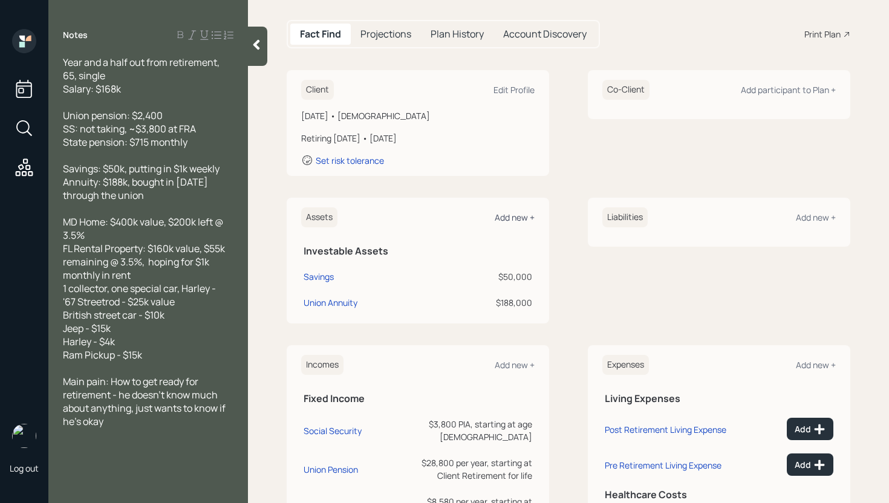
click at [519, 216] on div "Add new +" at bounding box center [514, 217] width 40 height 11
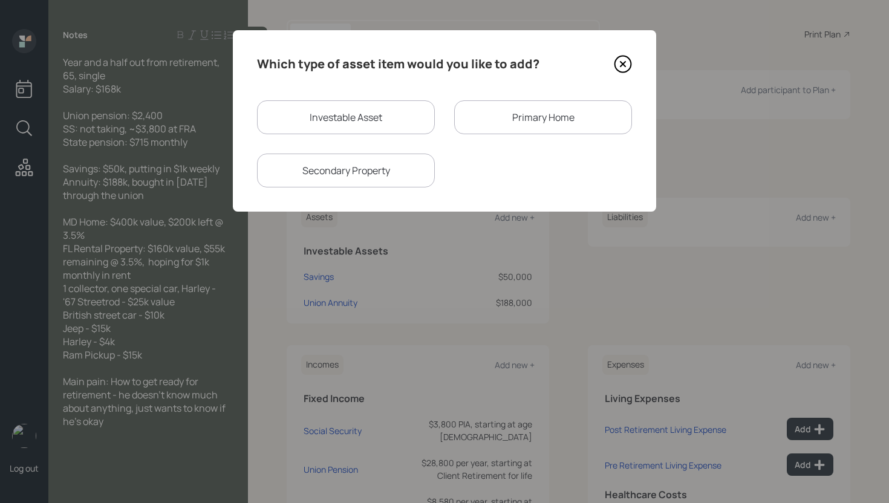
click at [572, 110] on div "Primary Home" at bounding box center [543, 117] width 178 height 34
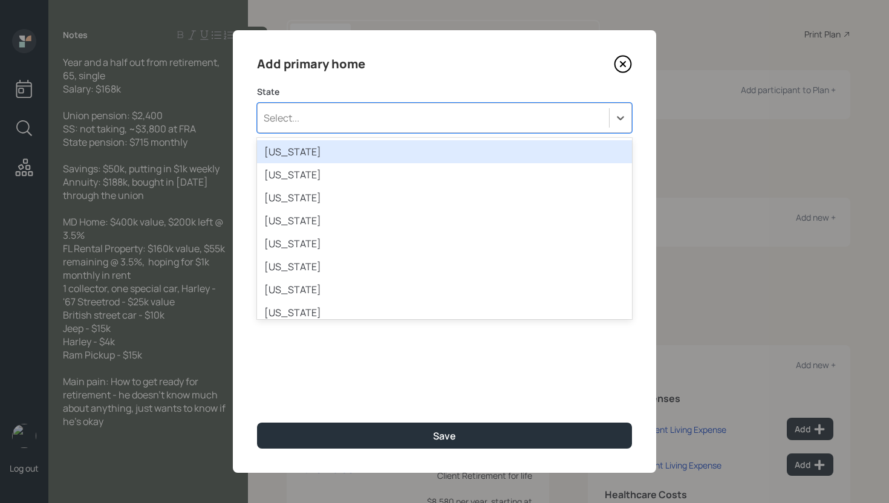
click at [373, 120] on div "Select..." at bounding box center [433, 118] width 351 height 21
type input "mary"
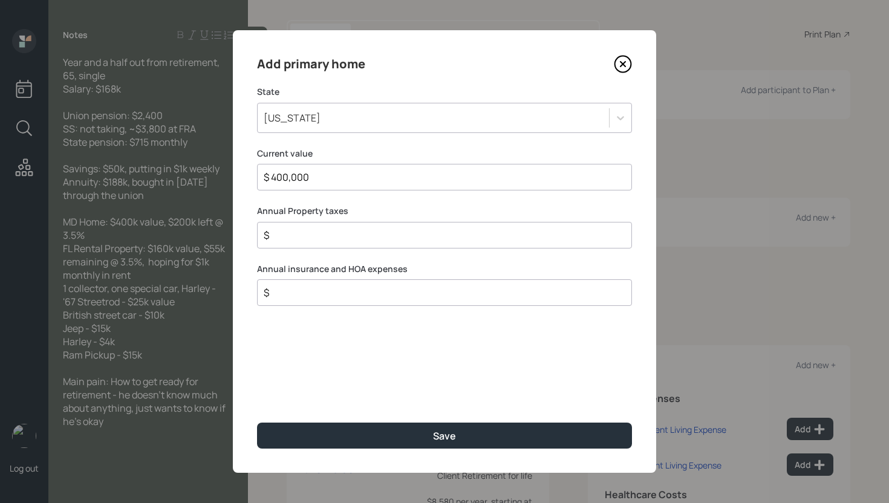
type input "$ 400,000"
type input "$ 0"
click at [257, 423] on button "Save" at bounding box center [444, 436] width 375 height 26
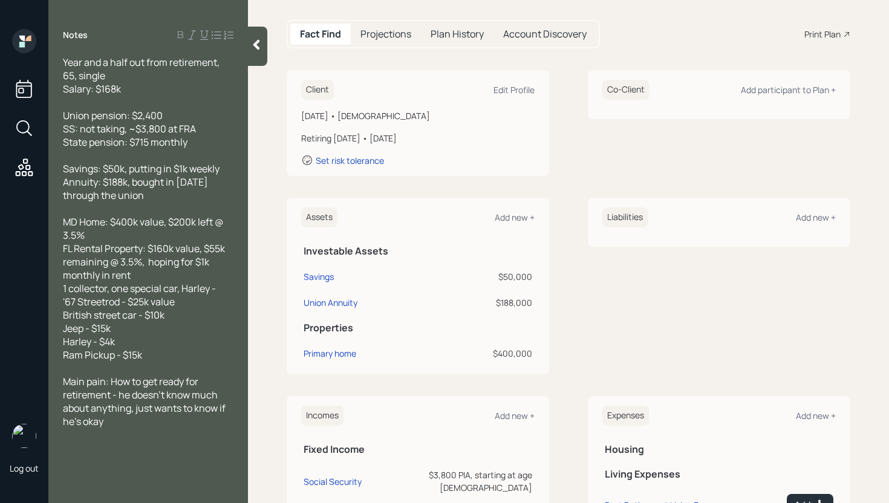
click at [504, 207] on div "Assets Add new +" at bounding box center [417, 217] width 233 height 20
click at [508, 221] on div "Add new +" at bounding box center [514, 217] width 40 height 11
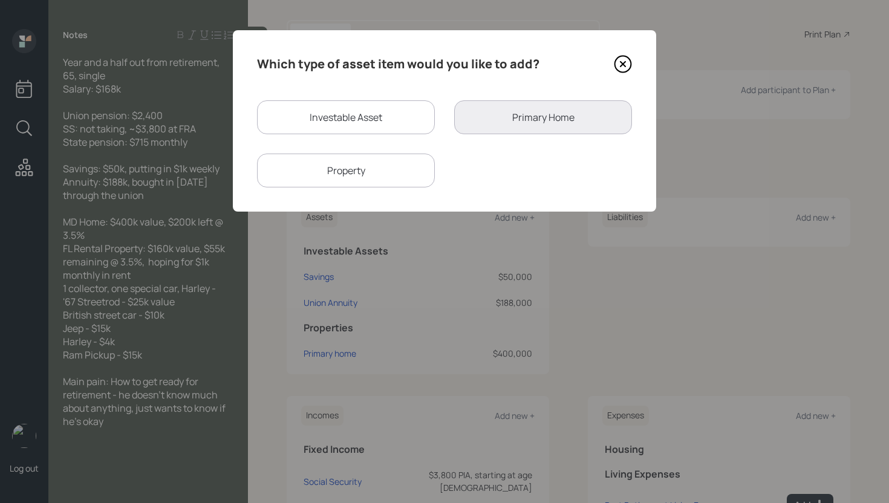
click at [398, 175] on div "Property" at bounding box center [346, 171] width 178 height 34
select select "rental_property"
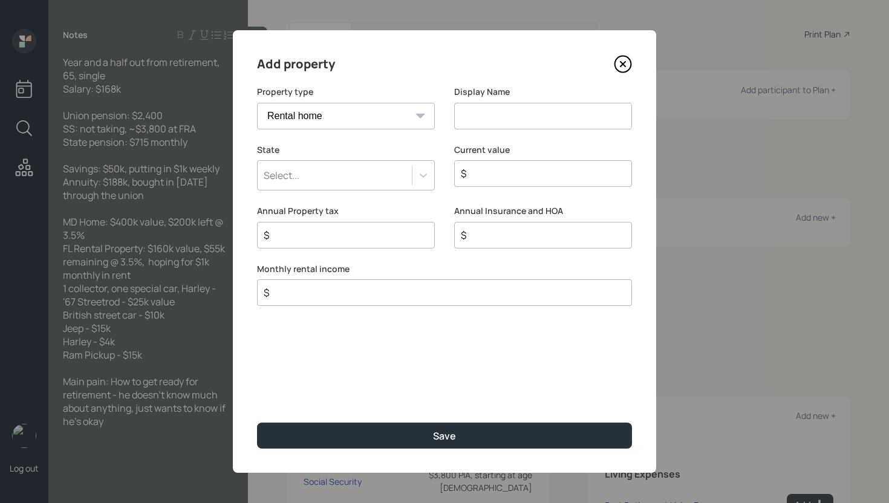
click at [359, 117] on select "Vacation home Rental home" at bounding box center [346, 116] width 178 height 27
click at [257, 103] on select "Vacation home Rental home" at bounding box center [346, 116] width 178 height 27
click at [510, 121] on input at bounding box center [543, 116] width 178 height 27
type input "Florida Rental"
type input "f"
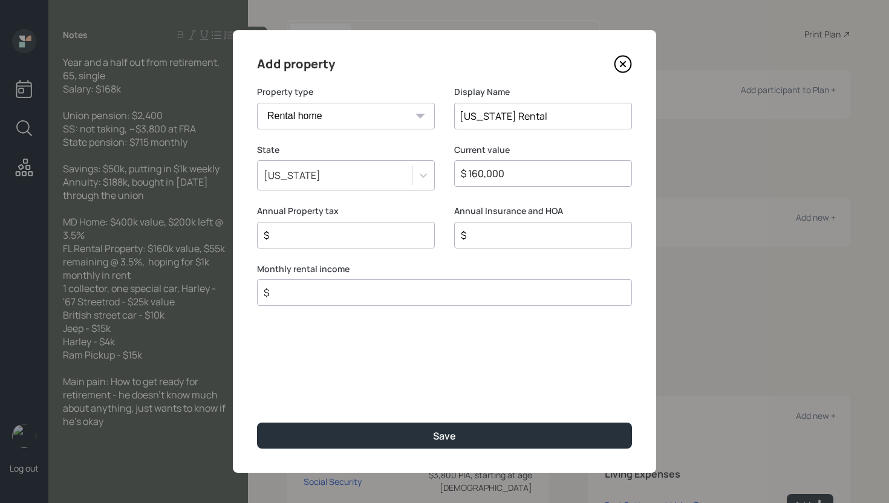
type input "$ 160,000"
type input "$ 0"
type input "$ 1,000"
click at [257, 423] on button "Save" at bounding box center [444, 436] width 375 height 26
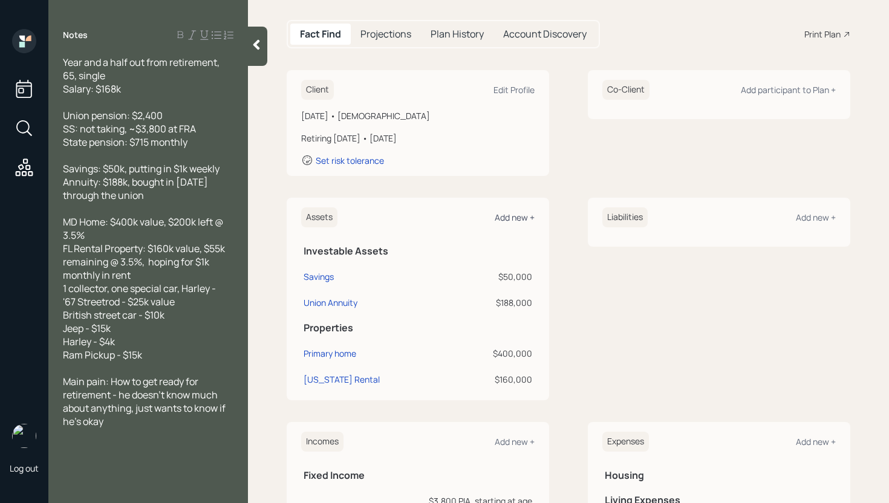
click at [508, 219] on div "Add new +" at bounding box center [514, 217] width 40 height 11
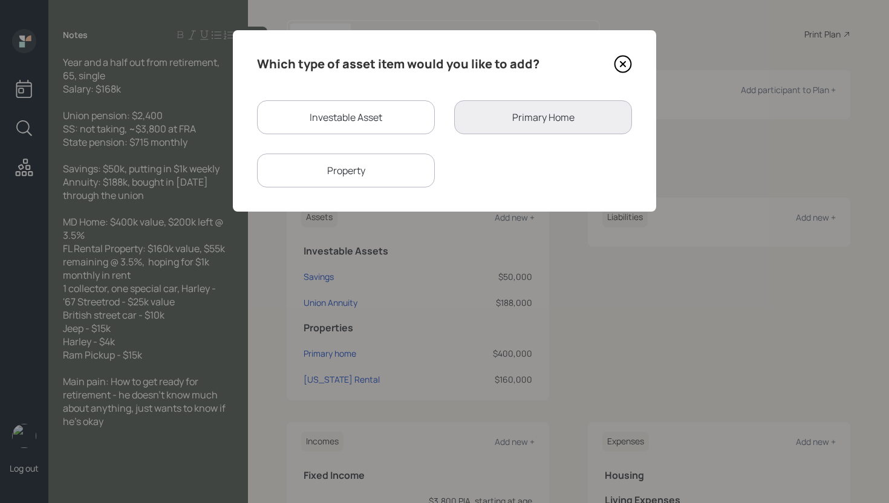
click at [337, 166] on div "Property" at bounding box center [346, 171] width 178 height 34
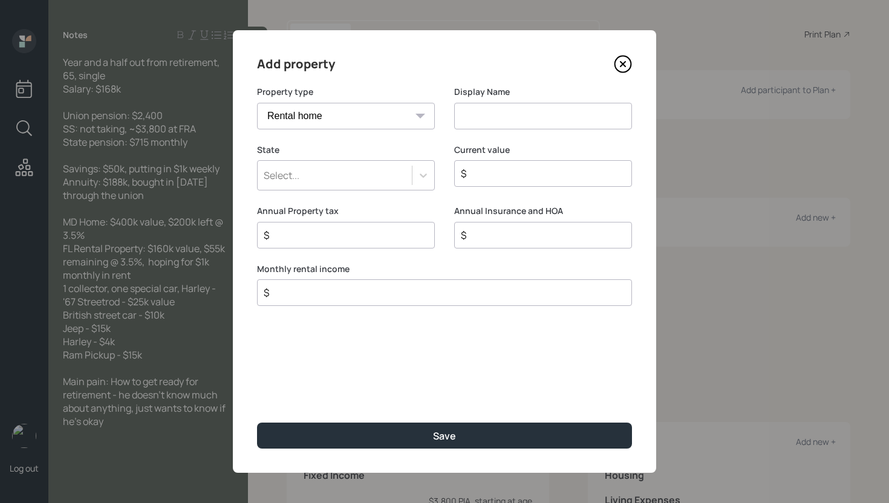
click at [378, 112] on select "Vacation home Rental home" at bounding box center [346, 116] width 178 height 27
select select "vacation_property"
click at [257, 103] on select "Vacation home Rental home" at bounding box center [346, 116] width 178 height 27
click at [482, 115] on input at bounding box center [543, 116] width 178 height 27
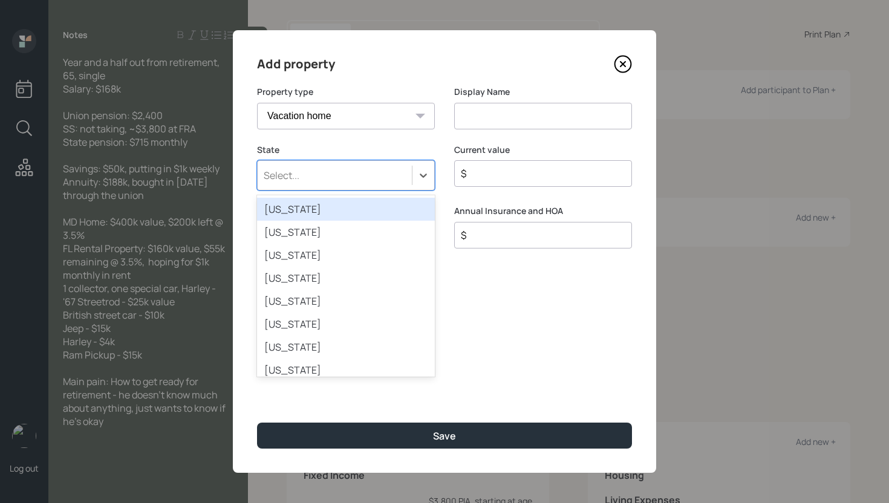
click at [329, 175] on div "Select..." at bounding box center [335, 175] width 154 height 21
click at [331, 147] on label "State" at bounding box center [346, 150] width 178 height 12
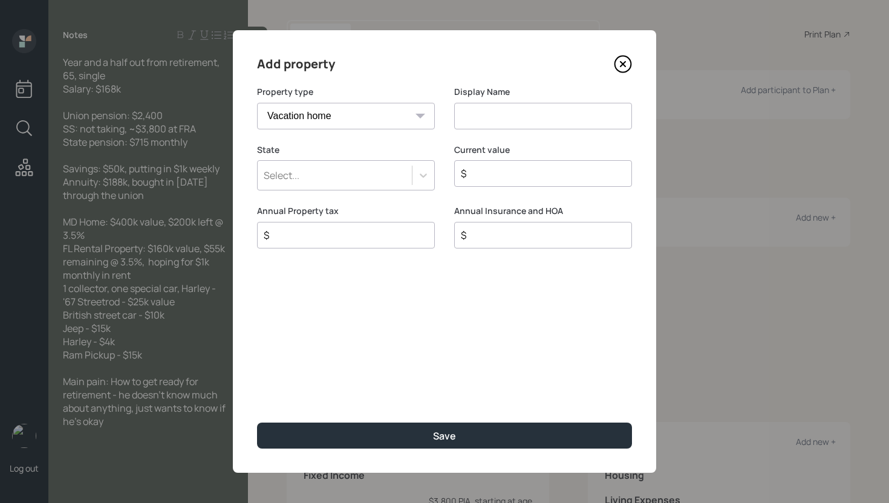
click at [354, 170] on div "Select..." at bounding box center [335, 175] width 154 height 21
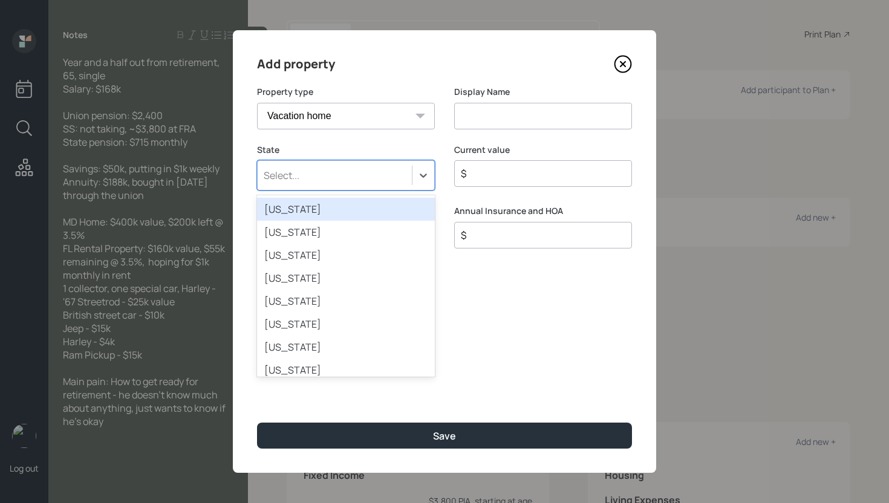
type input "f"
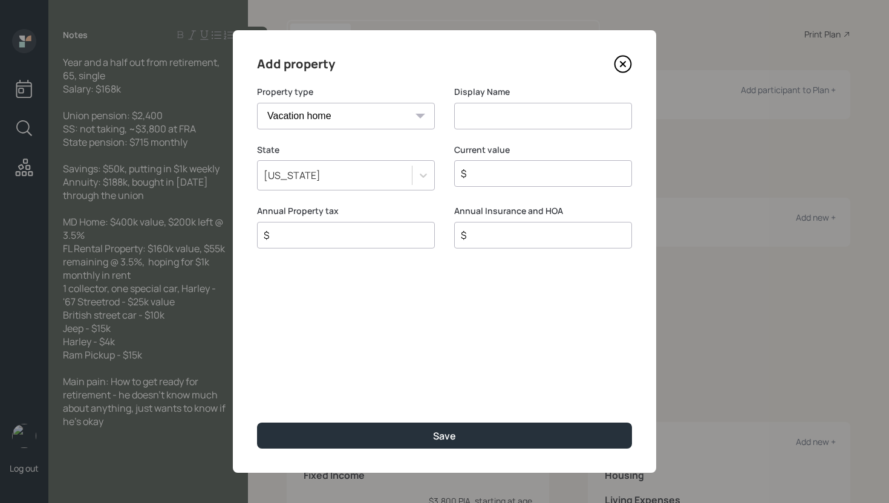
click at [530, 116] on input at bounding box center [543, 116] width 178 height 27
type input "'67 Street"
click at [624, 66] on icon at bounding box center [623, 64] width 18 height 18
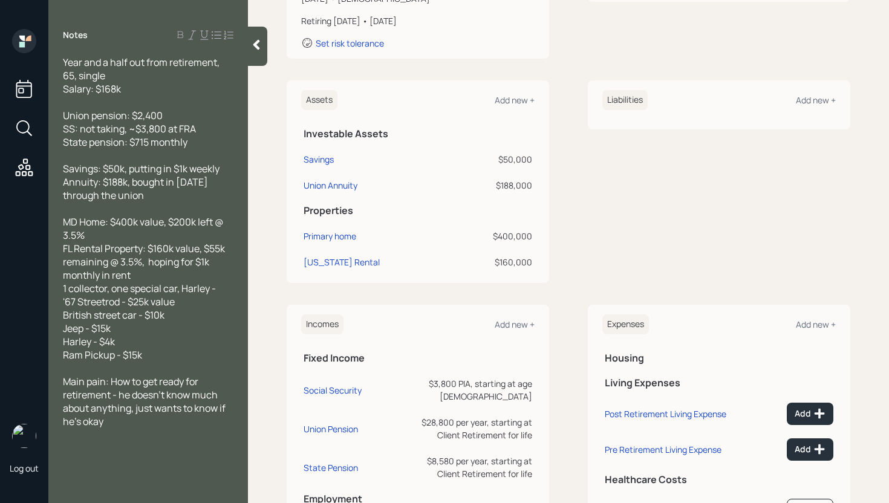
scroll to position [341, 0]
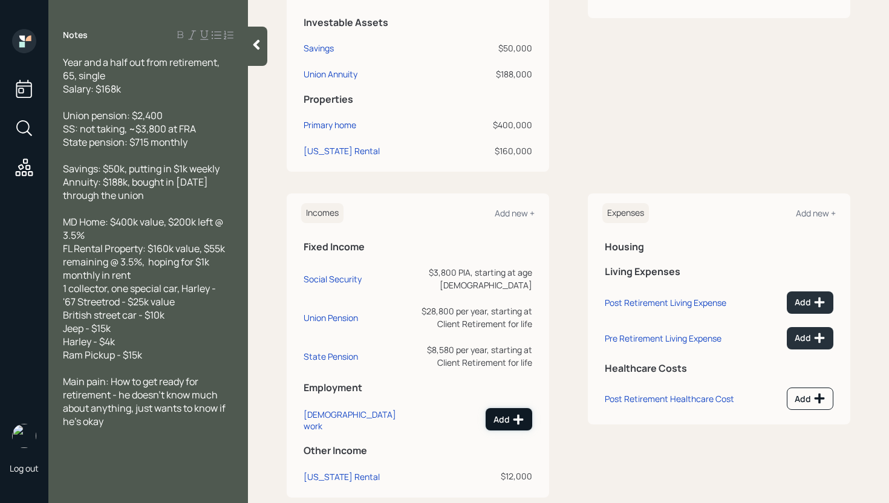
click at [505, 416] on div "Add" at bounding box center [508, 419] width 31 height 12
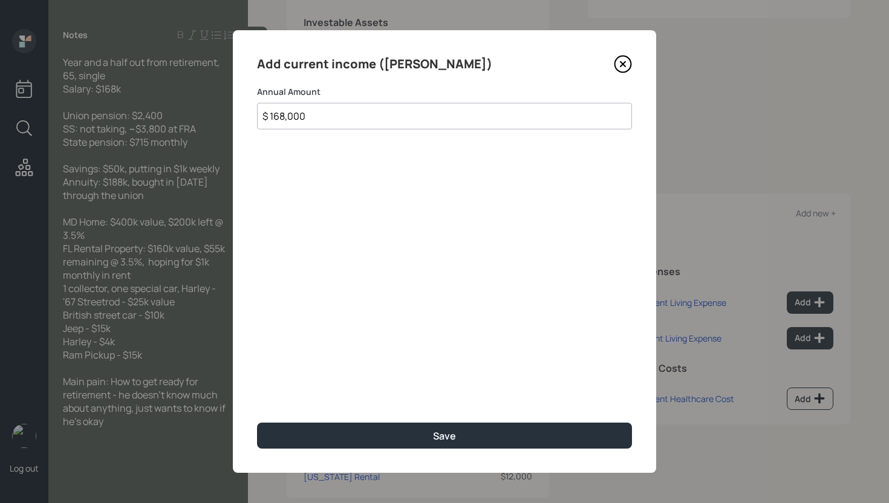
type input "$ 168,000"
click at [257, 423] on button "Save" at bounding box center [444, 436] width 375 height 26
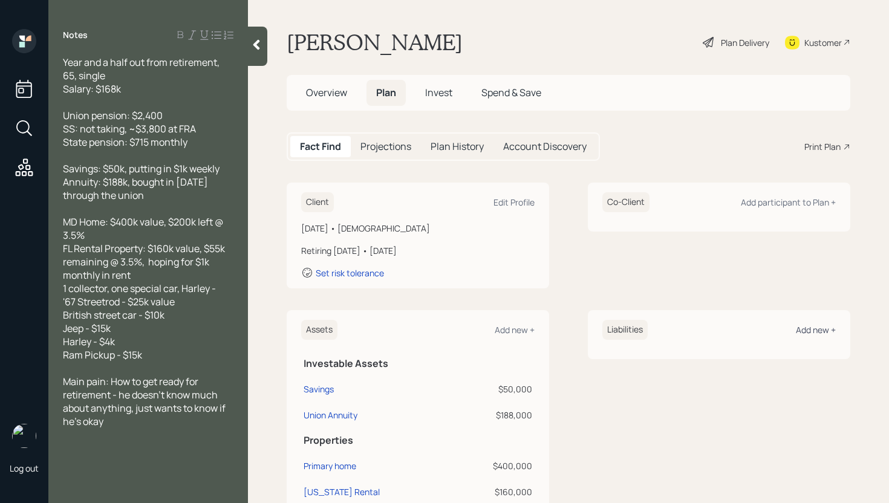
click at [813, 329] on div "Add new +" at bounding box center [815, 329] width 40 height 11
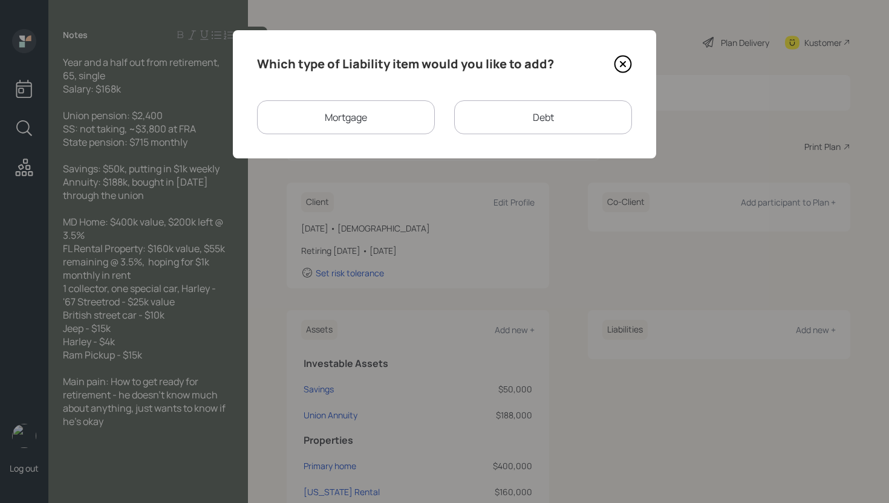
click at [360, 120] on div "Mortgage" at bounding box center [346, 117] width 178 height 34
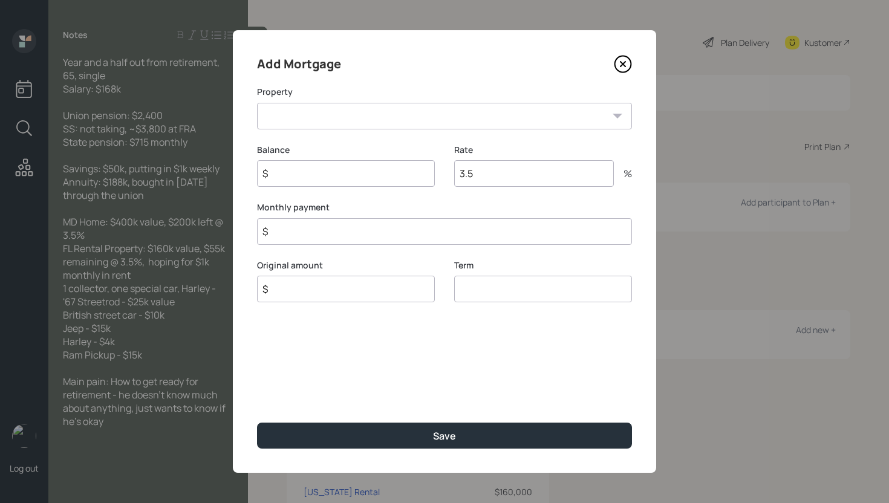
click at [513, 111] on select "MD Primary home Florida Rental" at bounding box center [444, 116] width 375 height 27
select select "c7a0e69c-801f-43a6-9e6b-149ef90a91e6"
click at [257, 103] on select "MD Primary home Florida Rental" at bounding box center [444, 116] width 375 height 27
click at [366, 177] on input "$" at bounding box center [346, 173] width 178 height 27
type input "$ 200,000"
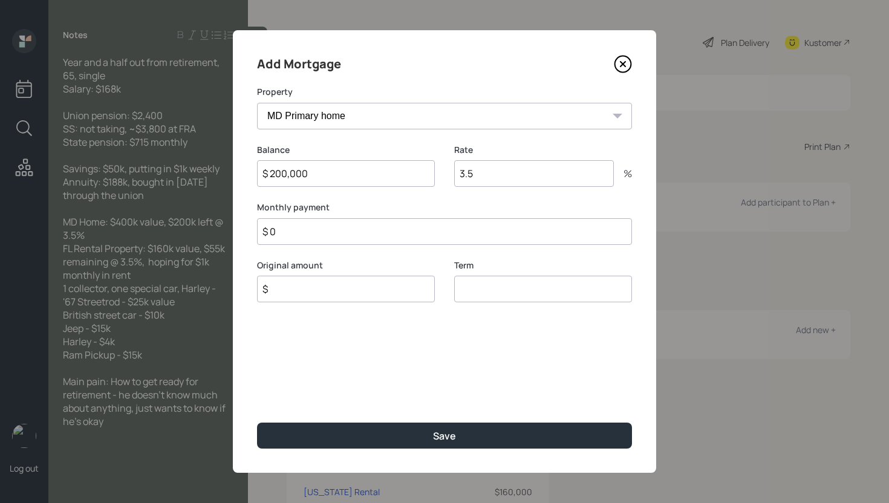
type input "$ 0"
click at [342, 294] on input "$" at bounding box center [346, 289] width 178 height 27
type input "$ 200,000"
type input "30"
click at [257, 423] on button "Save" at bounding box center [444, 436] width 375 height 26
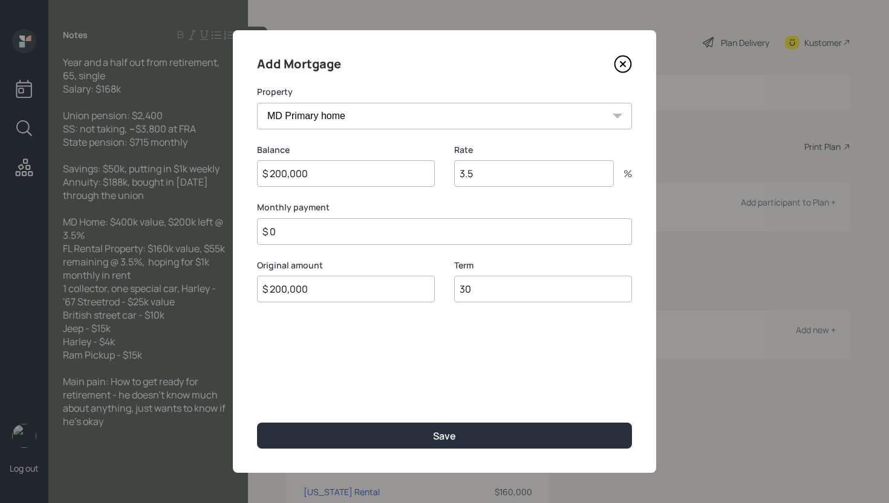
select select "1a3b1ff6-db88-4a74-8017-5209739fd0a4"
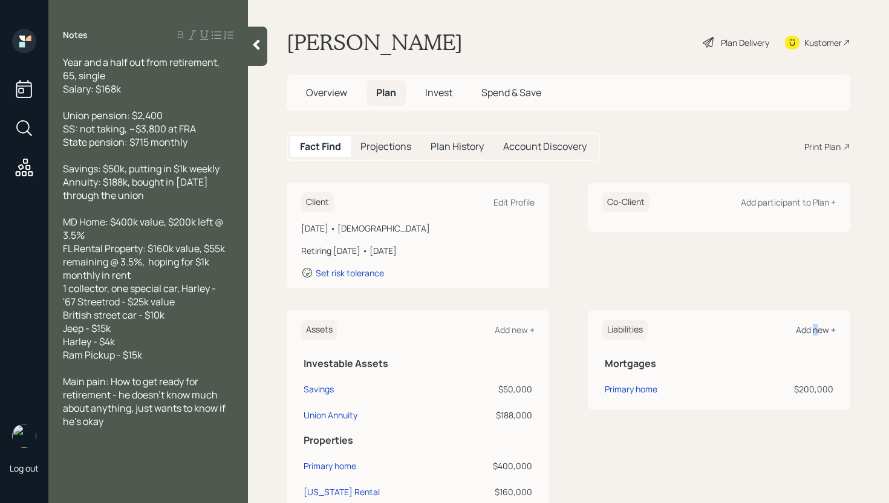
click at [805, 326] on div "Add new +" at bounding box center [815, 329] width 40 height 11
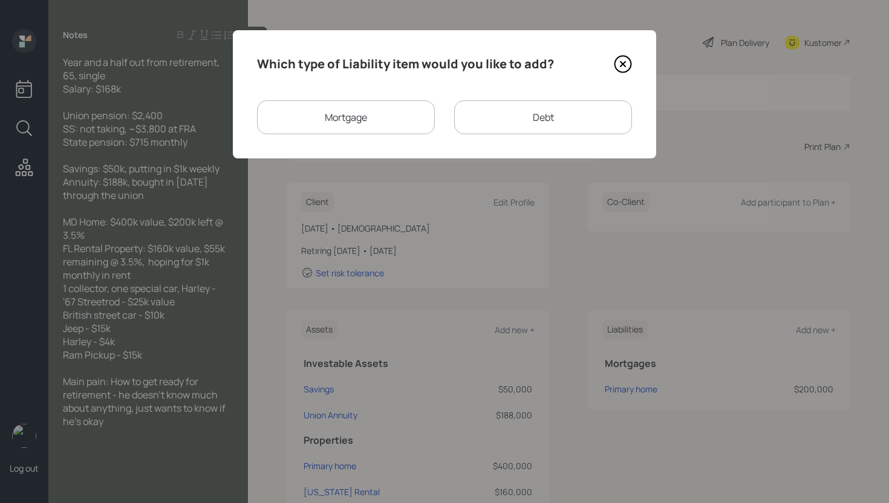
click at [384, 112] on div "Mortgage" at bounding box center [346, 117] width 178 height 34
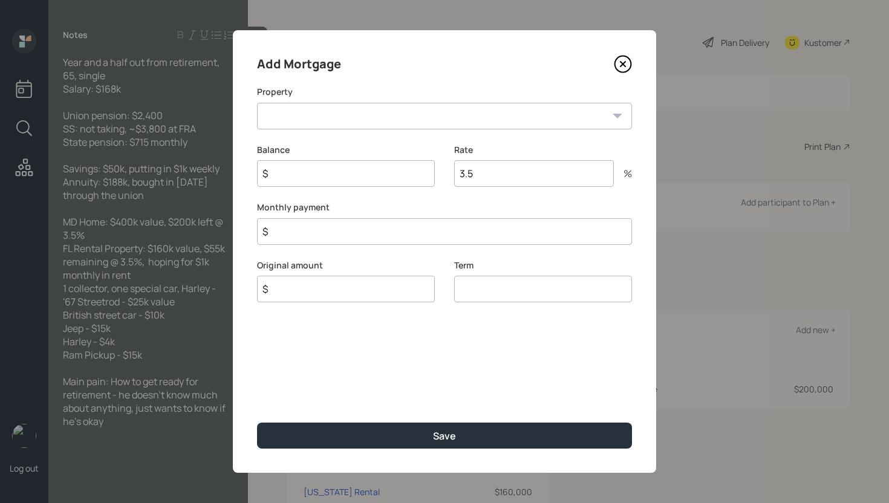
click at [413, 108] on select "Florida Rental" at bounding box center [444, 116] width 375 height 27
select select "1a3b1ff6-db88-4a74-8017-5209739fd0a4"
click at [257, 103] on select "Florida Rental" at bounding box center [444, 116] width 375 height 27
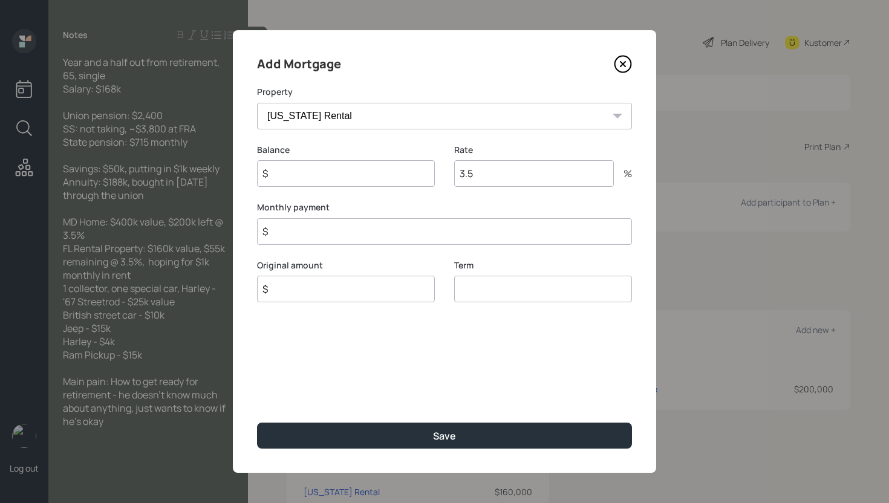
click at [363, 174] on input "$" at bounding box center [346, 173] width 178 height 27
type input "$ 55,000"
type input "$ 0"
type input "$ 55,000"
type input "30"
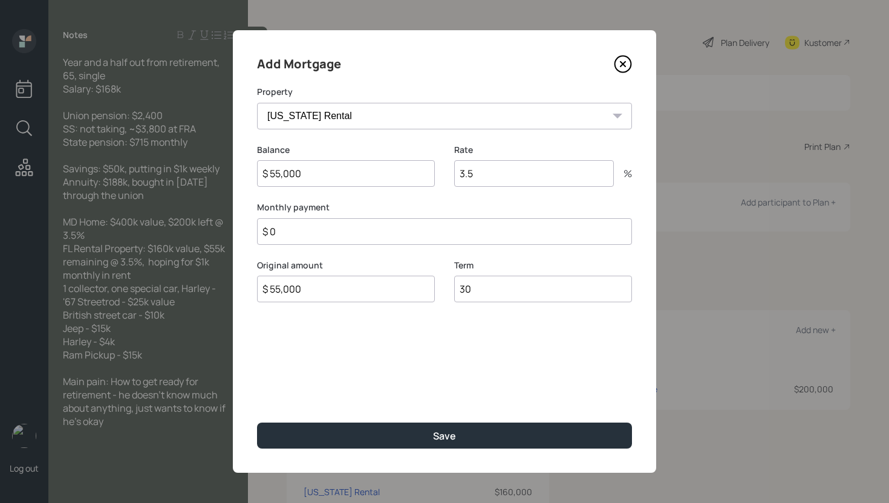
click at [257, 423] on button "Save" at bounding box center [444, 436] width 375 height 26
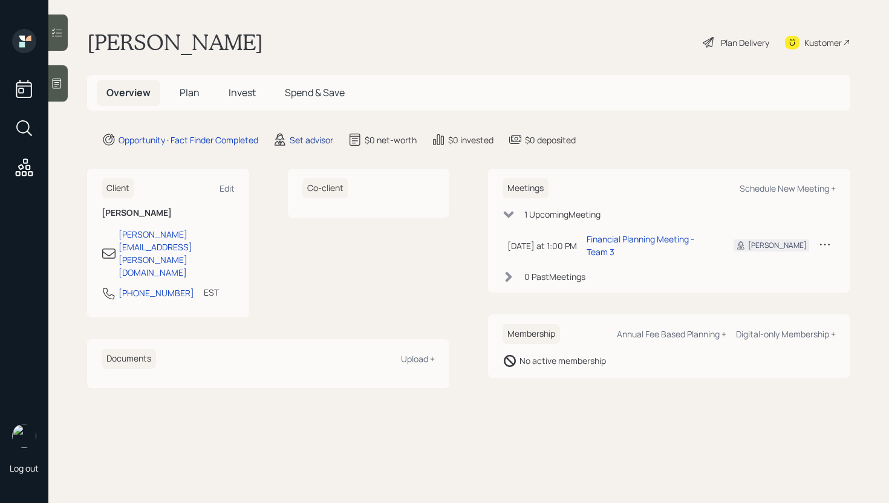
click at [306, 141] on div "Set advisor" at bounding box center [312, 140] width 44 height 13
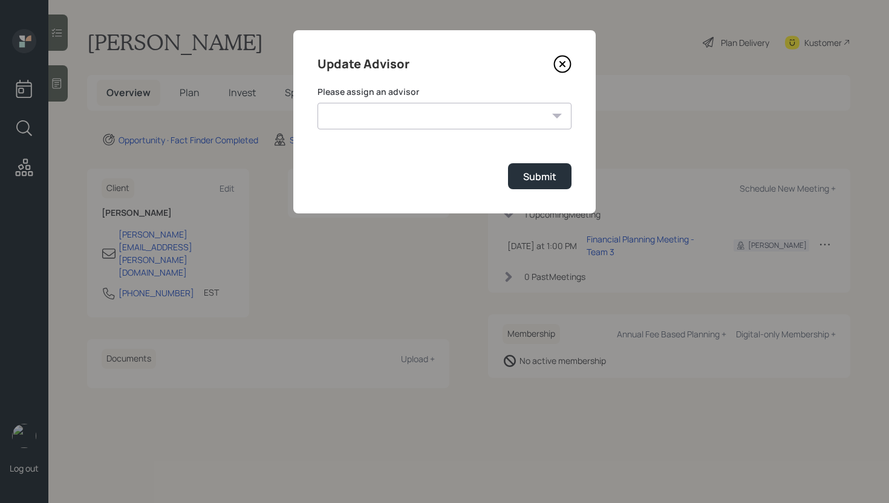
click at [423, 112] on select "[PERSON_NAME] [PERSON_NAME] End [PERSON_NAME] [PERSON_NAME] [PERSON_NAME] [PERS…" at bounding box center [444, 116] width 254 height 27
select select "d946c976-65aa-4529-ac9d-02c4f1114fc0"
click at [317, 103] on select "[PERSON_NAME] [PERSON_NAME] End [PERSON_NAME] [PERSON_NAME] [PERSON_NAME] [PERS…" at bounding box center [444, 116] width 254 height 27
